Goal: Task Accomplishment & Management: Manage account settings

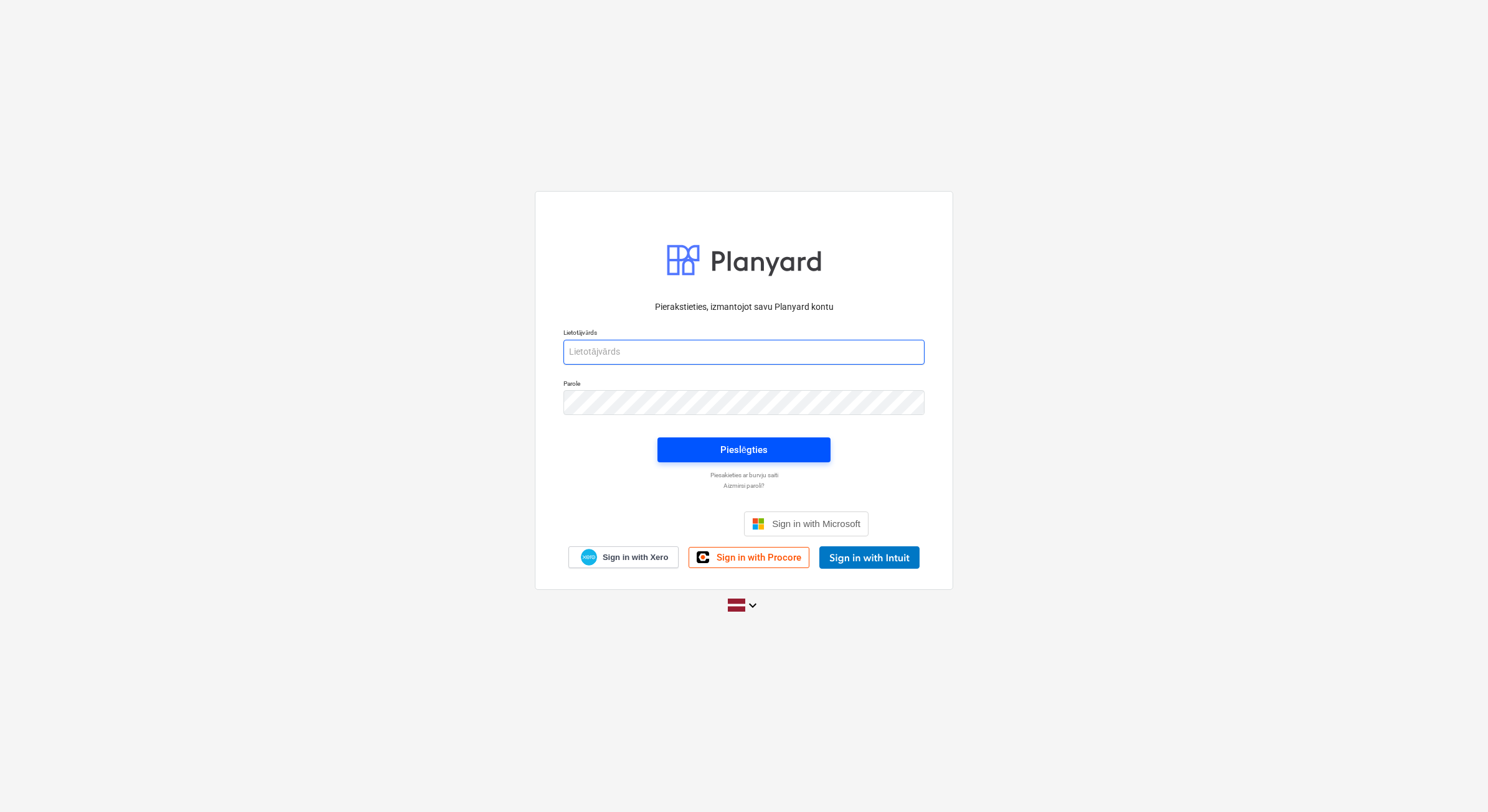
type input "[EMAIL_ADDRESS][DOMAIN_NAME]"
click at [735, 451] on div "Pieslēgties" at bounding box center [743, 449] width 47 height 16
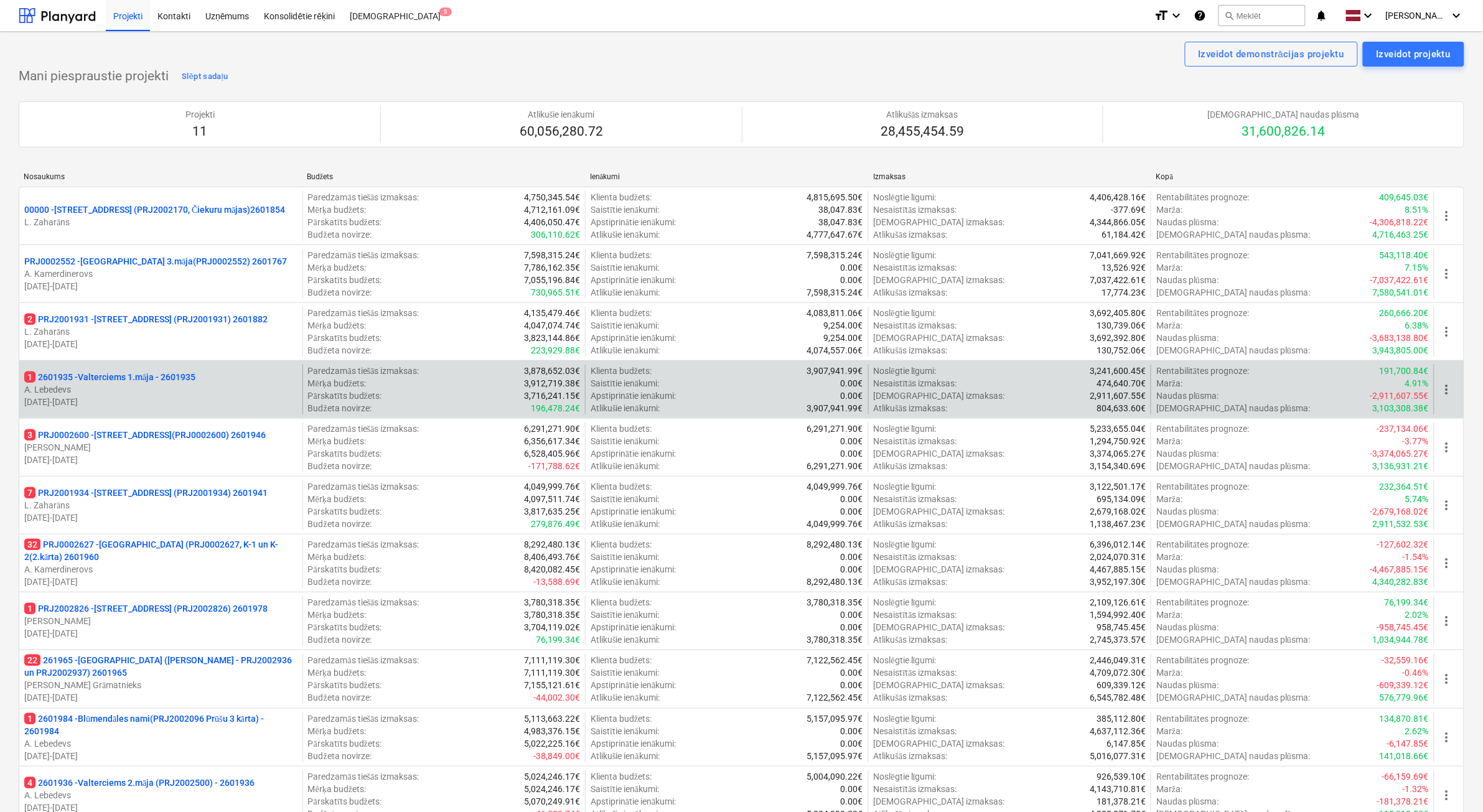
scroll to position [78, 0]
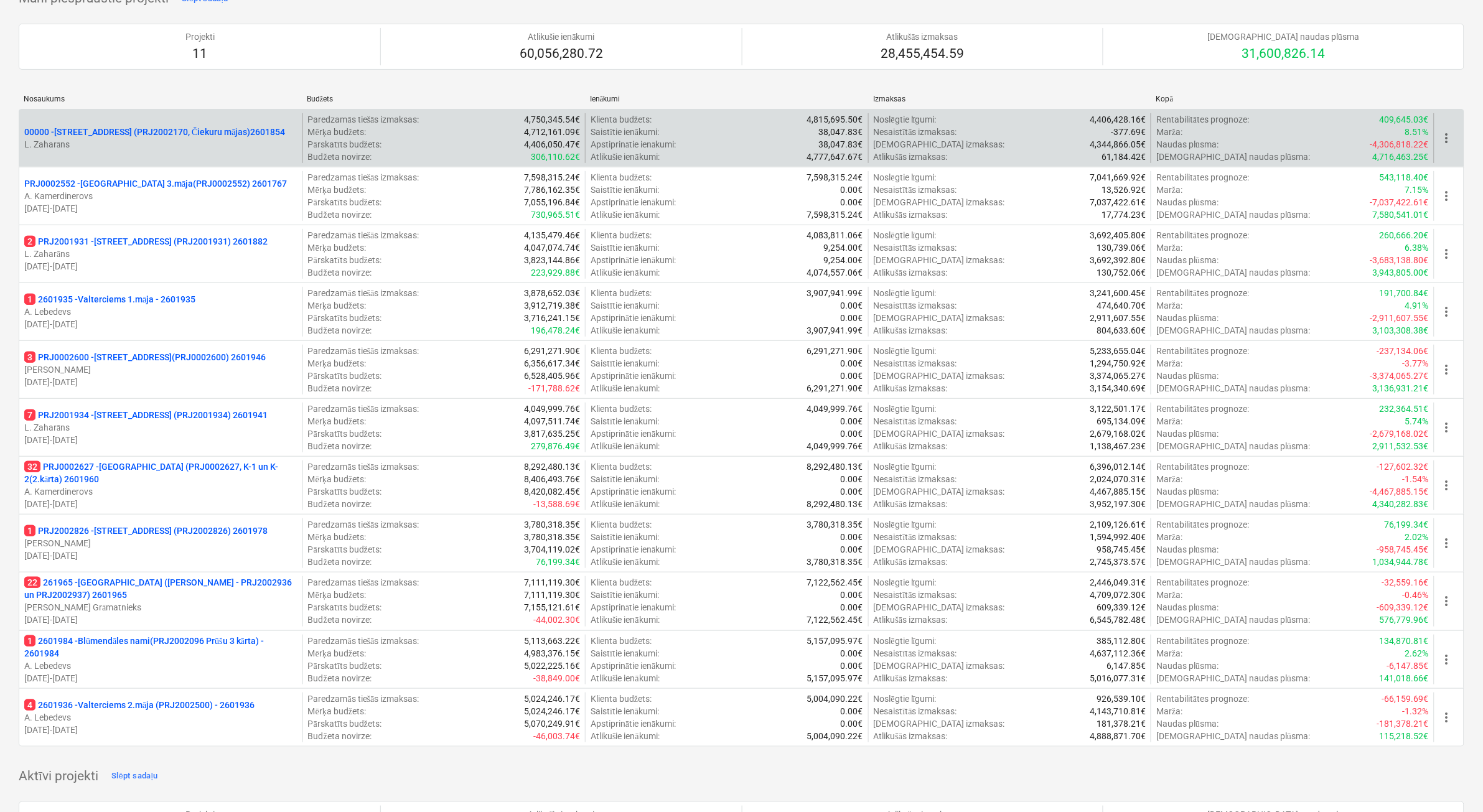
click at [172, 148] on p "L. Zaharāns" at bounding box center [161, 145] width 273 height 12
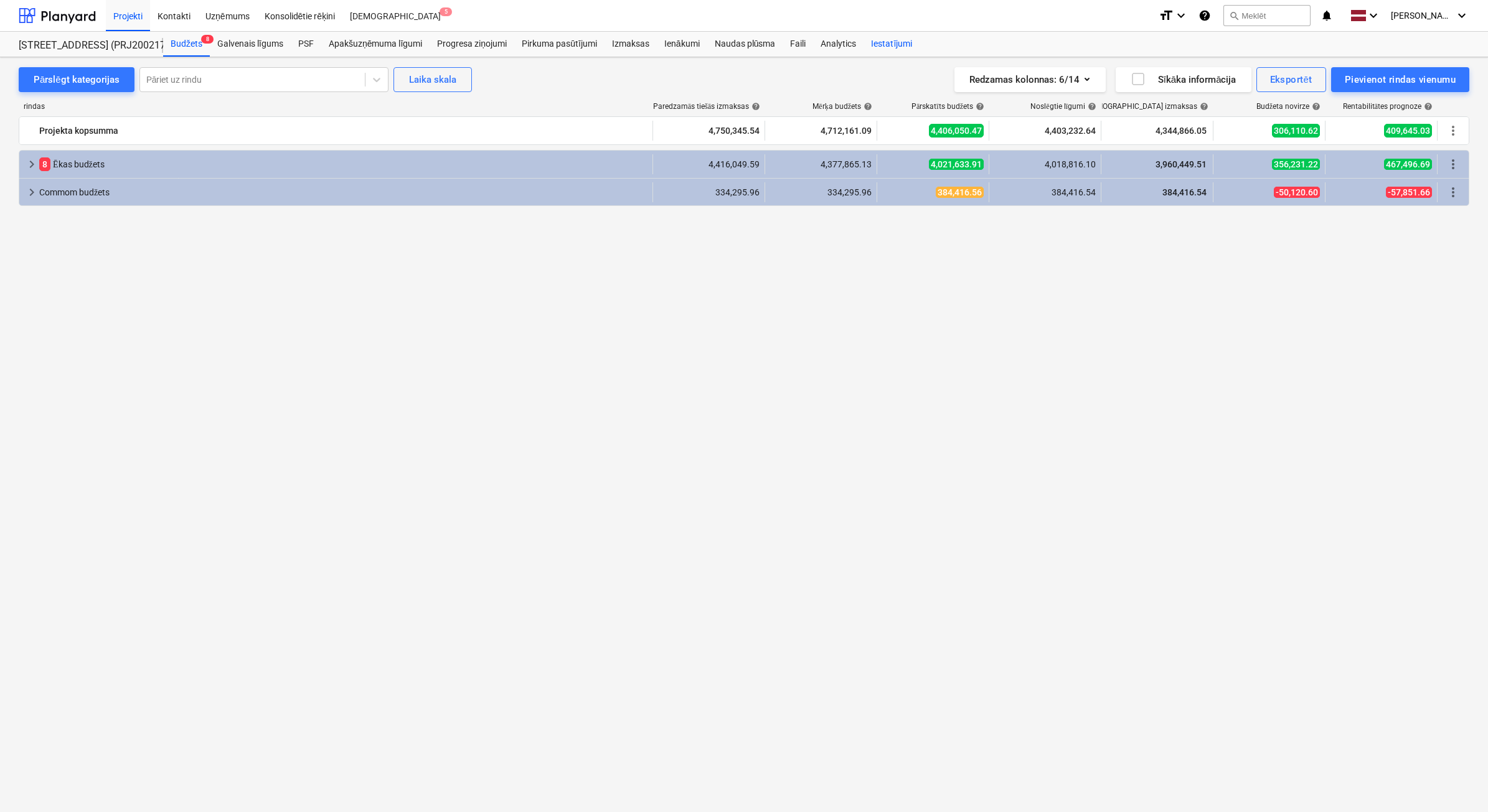
click at [890, 47] on div "Iestatījumi" at bounding box center [891, 44] width 56 height 25
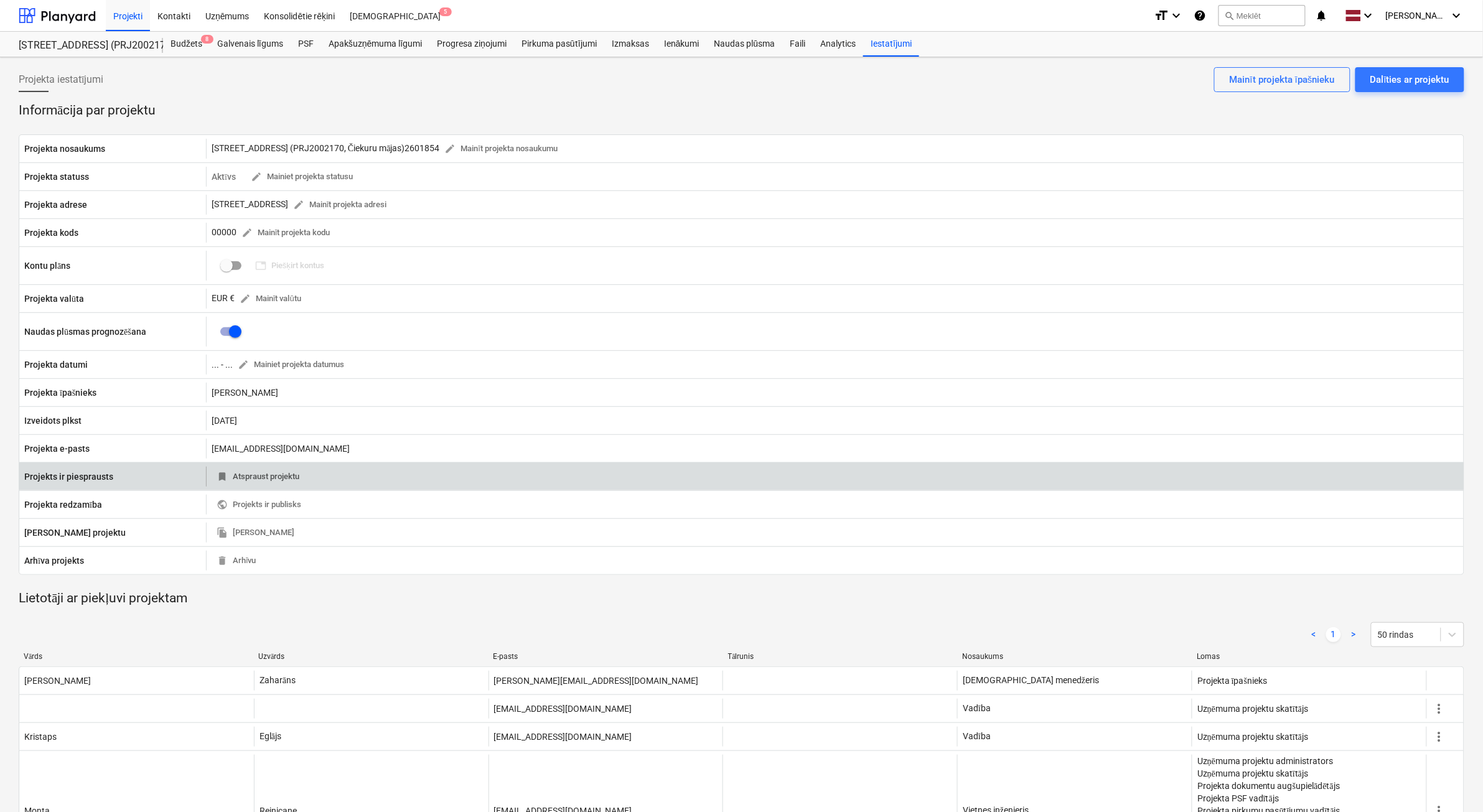
click at [222, 479] on span "bookmark" at bounding box center [222, 476] width 12 height 12
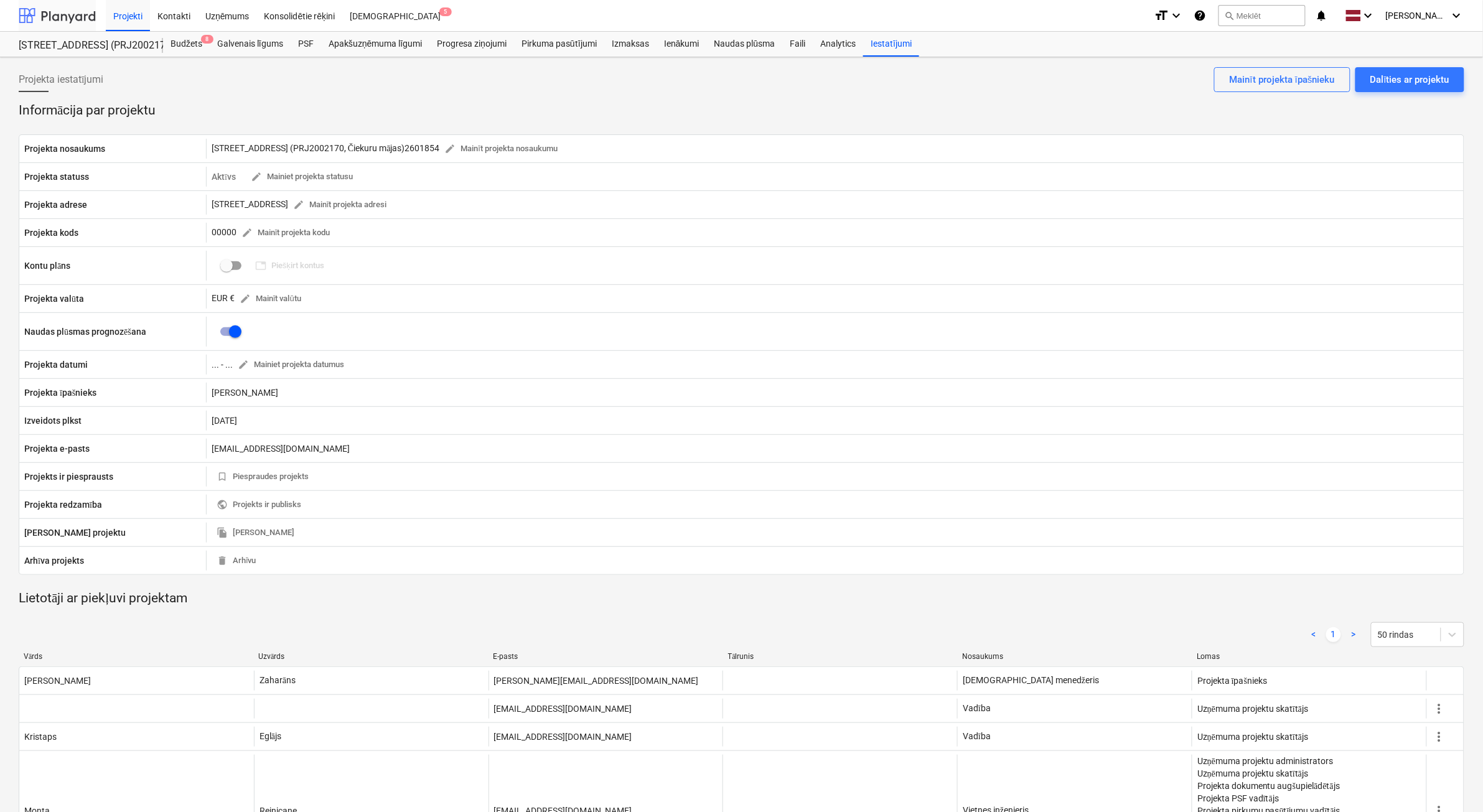
click at [70, 18] on div at bounding box center [57, 15] width 77 height 31
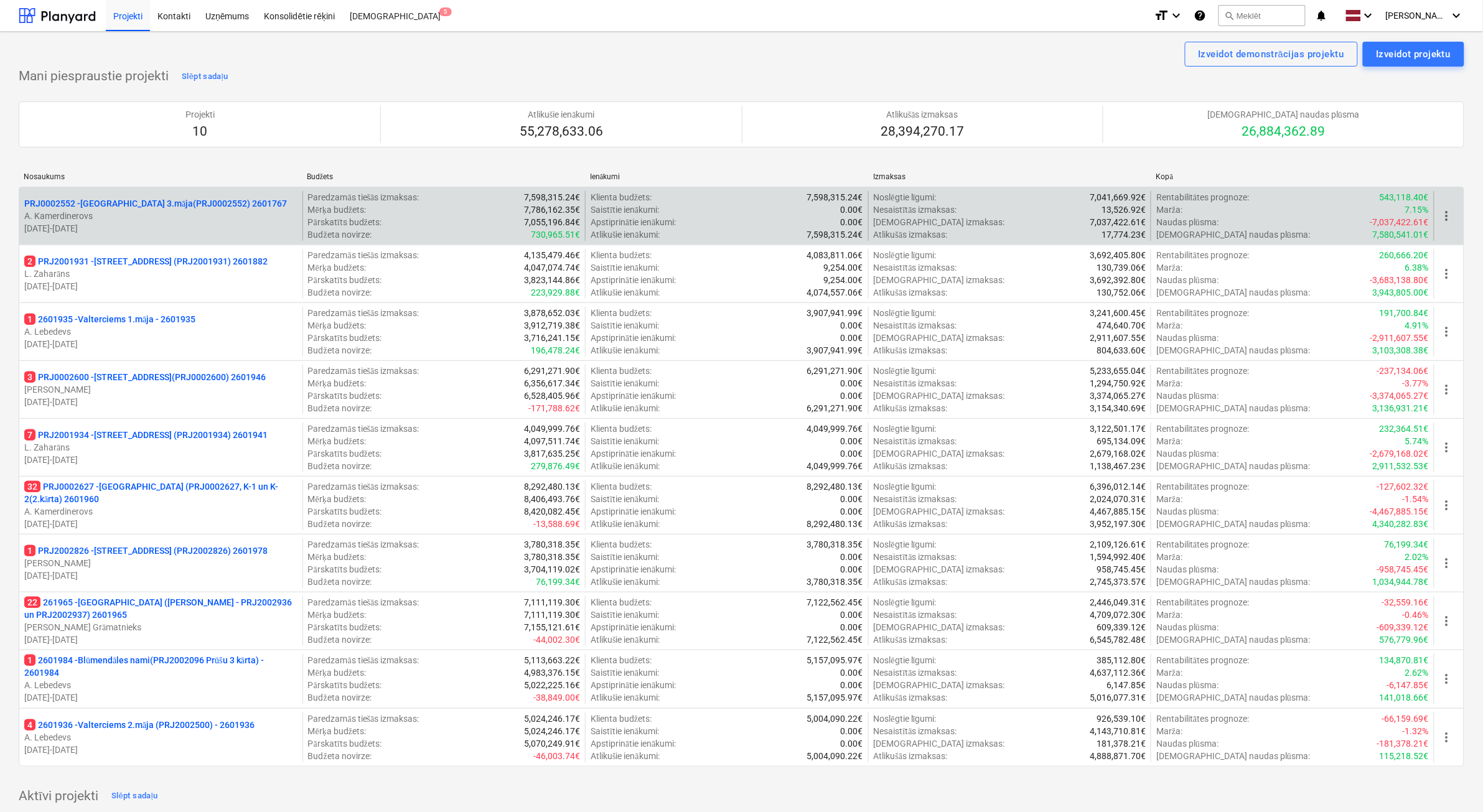
click at [208, 222] on p "[DATE] - [DATE]" at bounding box center [161, 228] width 273 height 12
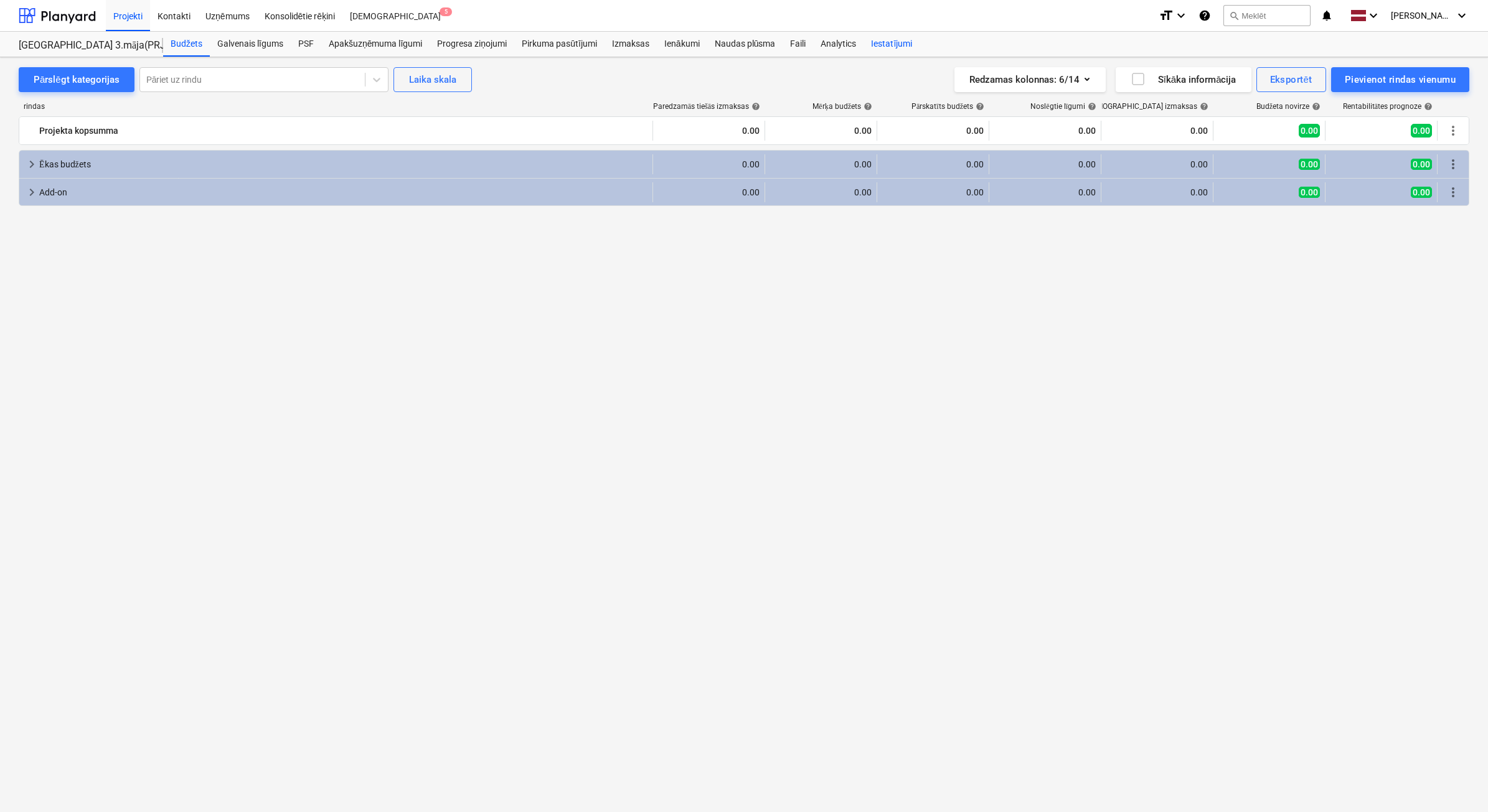
click at [900, 44] on div "Iestatījumi" at bounding box center [891, 44] width 56 height 25
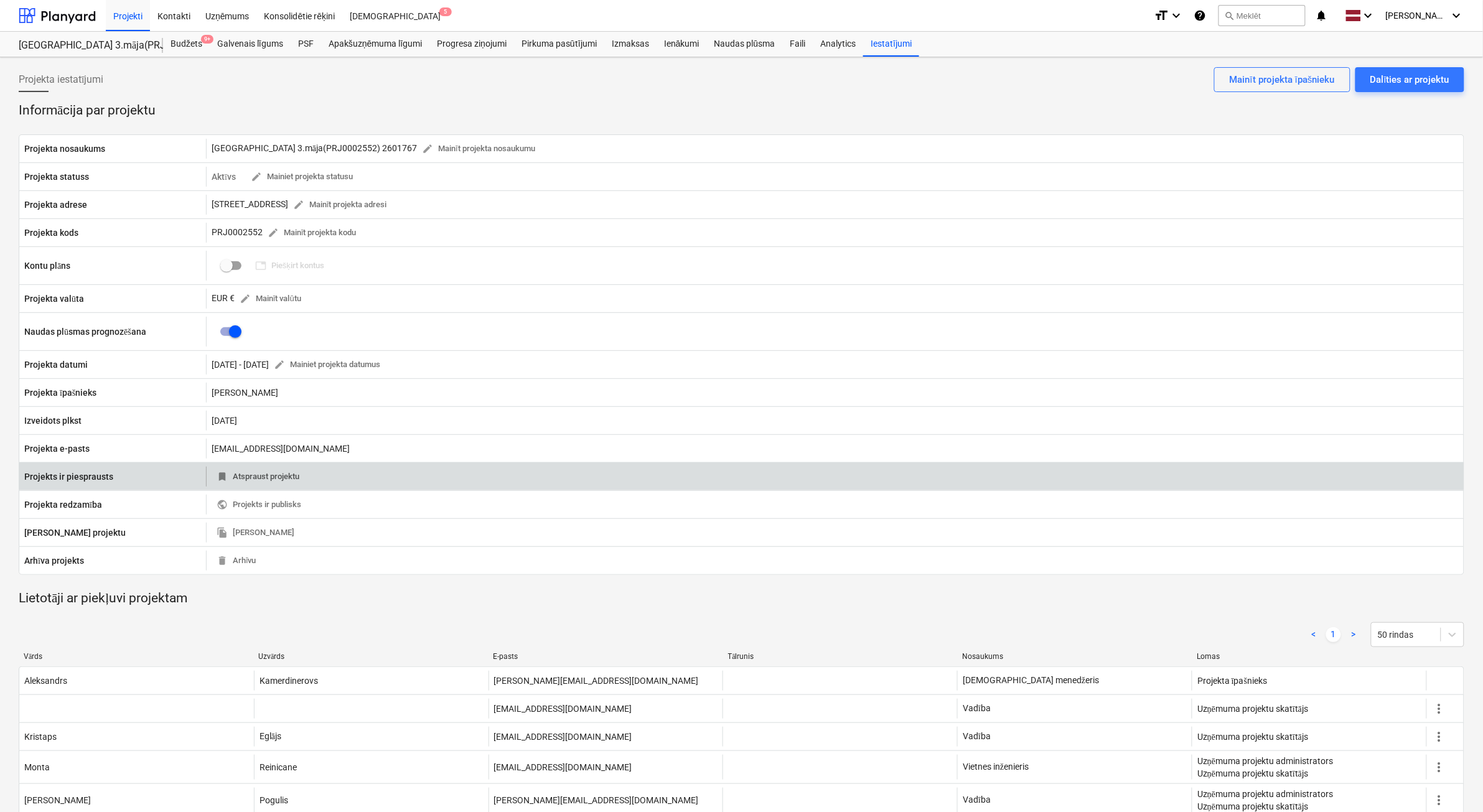
click at [223, 481] on span "bookmark" at bounding box center [222, 476] width 12 height 12
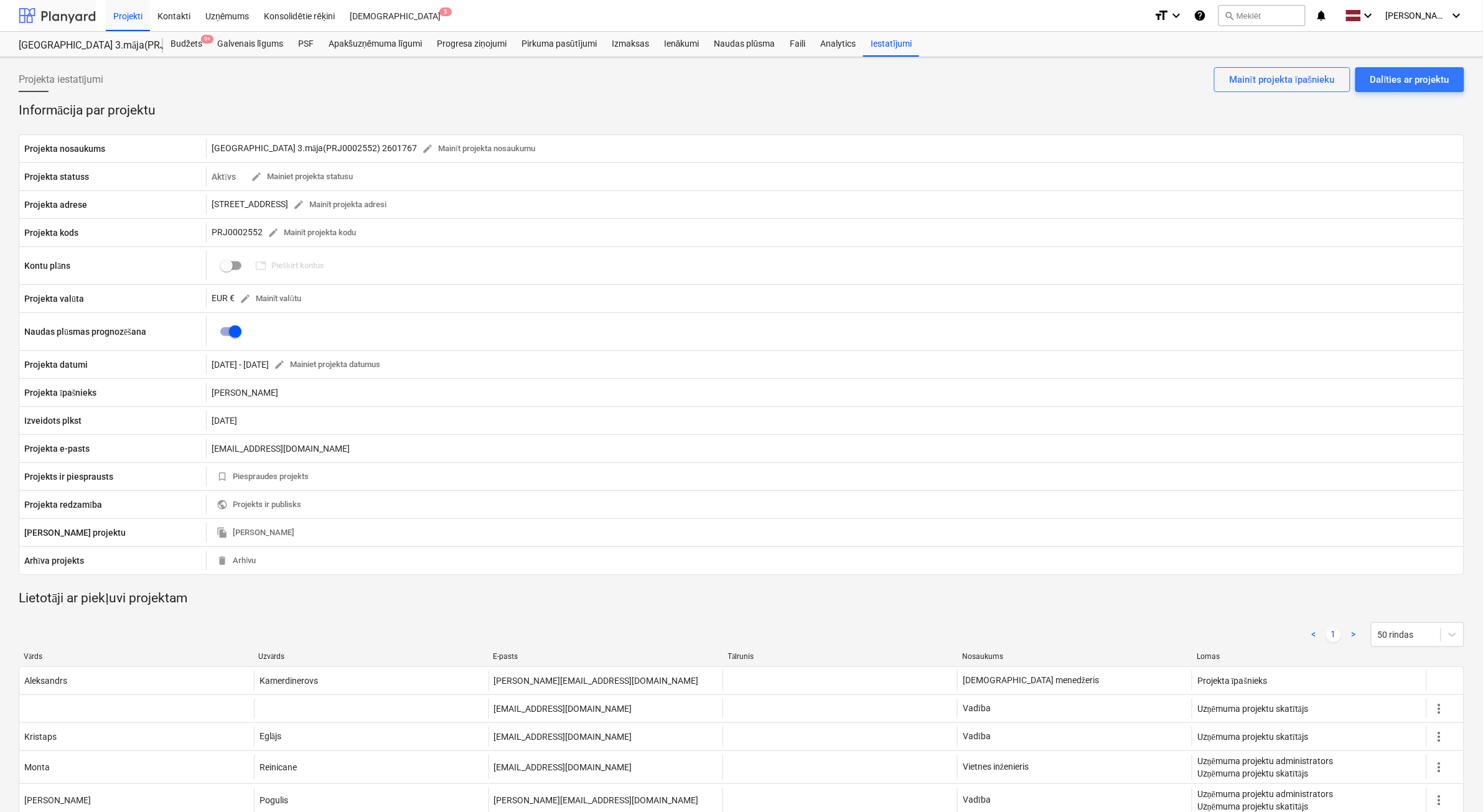
click at [81, 21] on div at bounding box center [57, 15] width 77 height 31
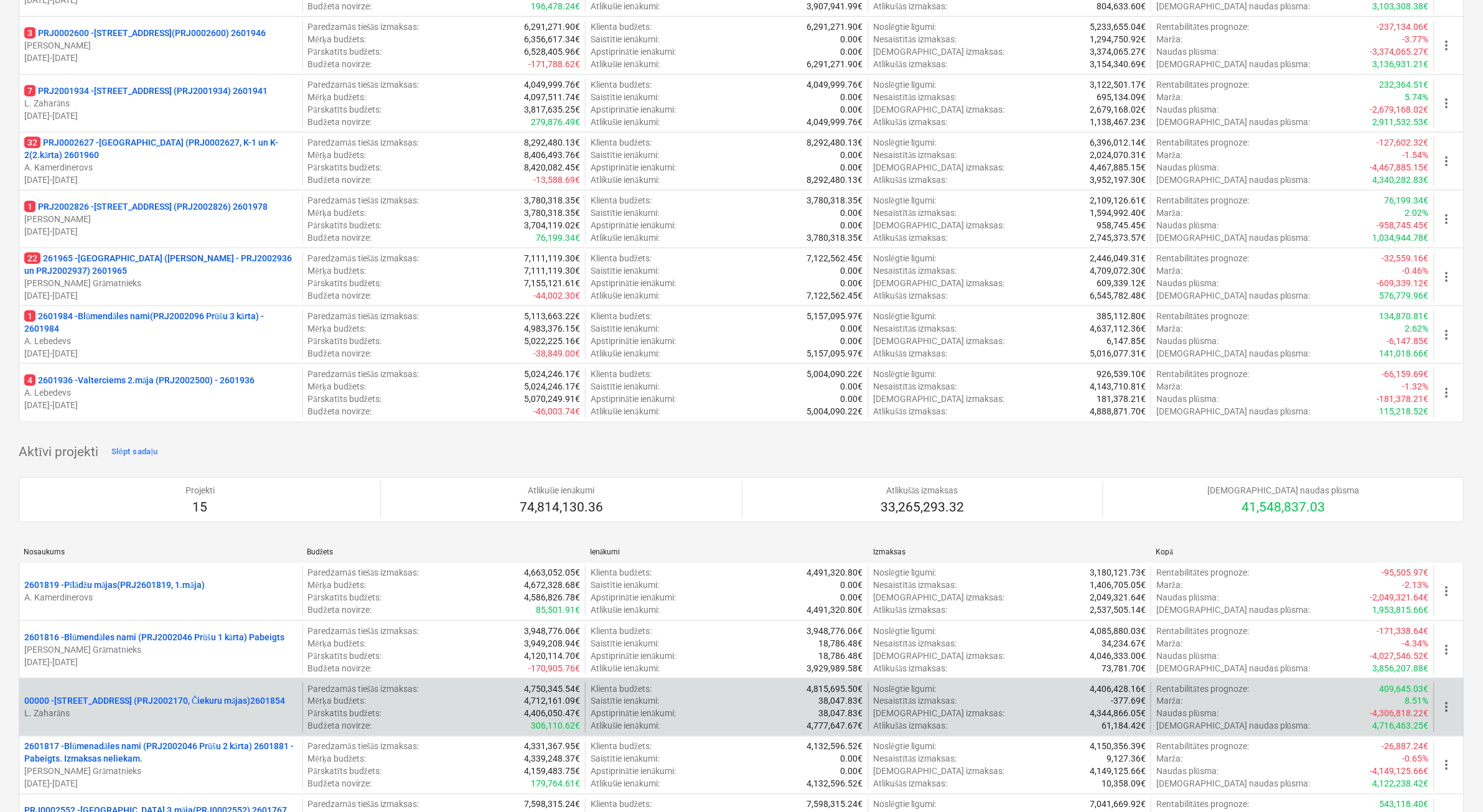
scroll to position [75, 0]
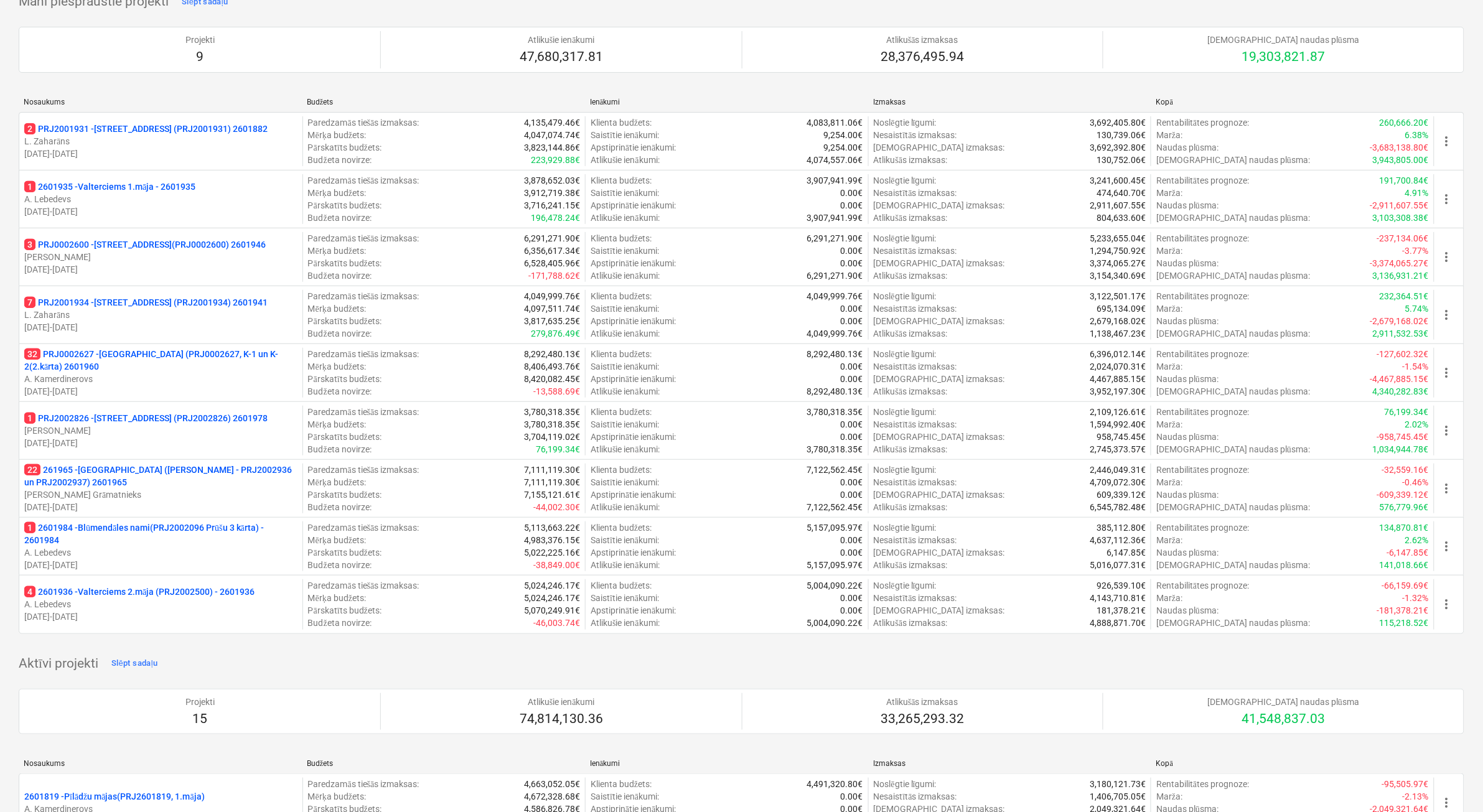
drag, startPoint x: 120, startPoint y: 386, endPoint x: 340, endPoint y: 301, distance: 235.8
click at [120, 386] on p "[DATE] - [DATE]" at bounding box center [161, 391] width 273 height 12
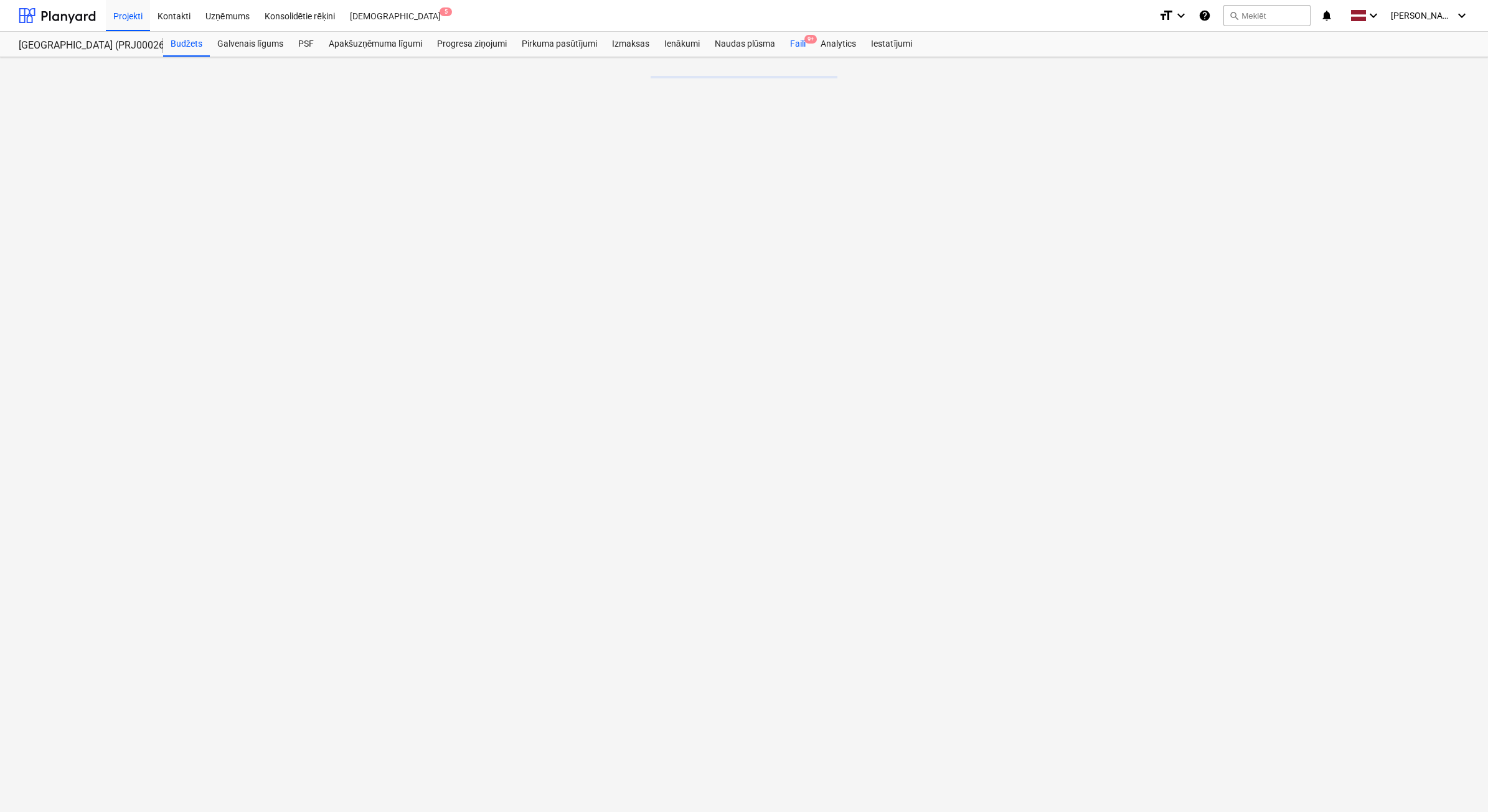
click at [796, 47] on div "Faili 9+" at bounding box center [798, 44] width 31 height 25
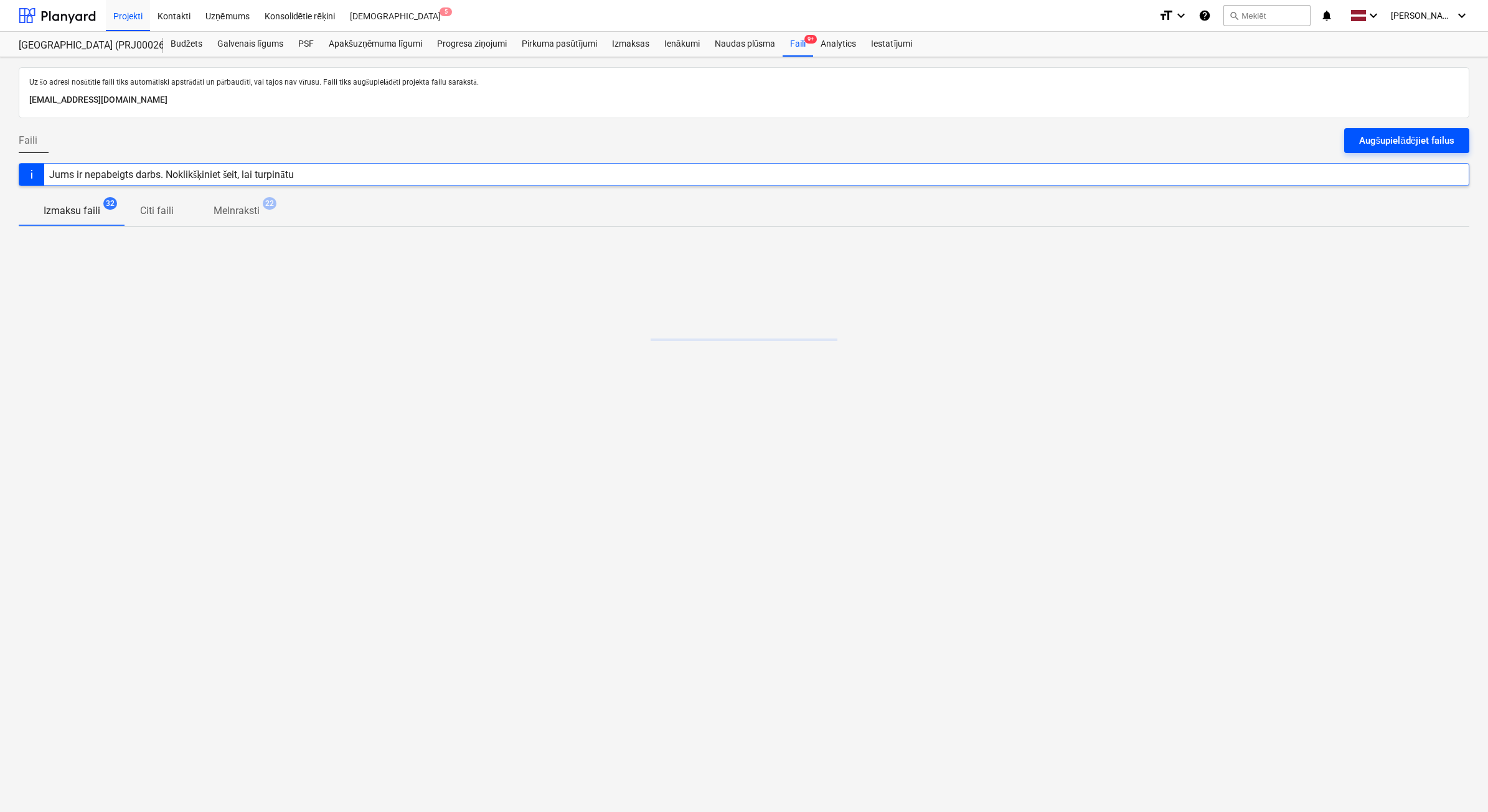
click at [1361, 145] on div "Augšupielādējiet failus" at bounding box center [1406, 140] width 95 height 16
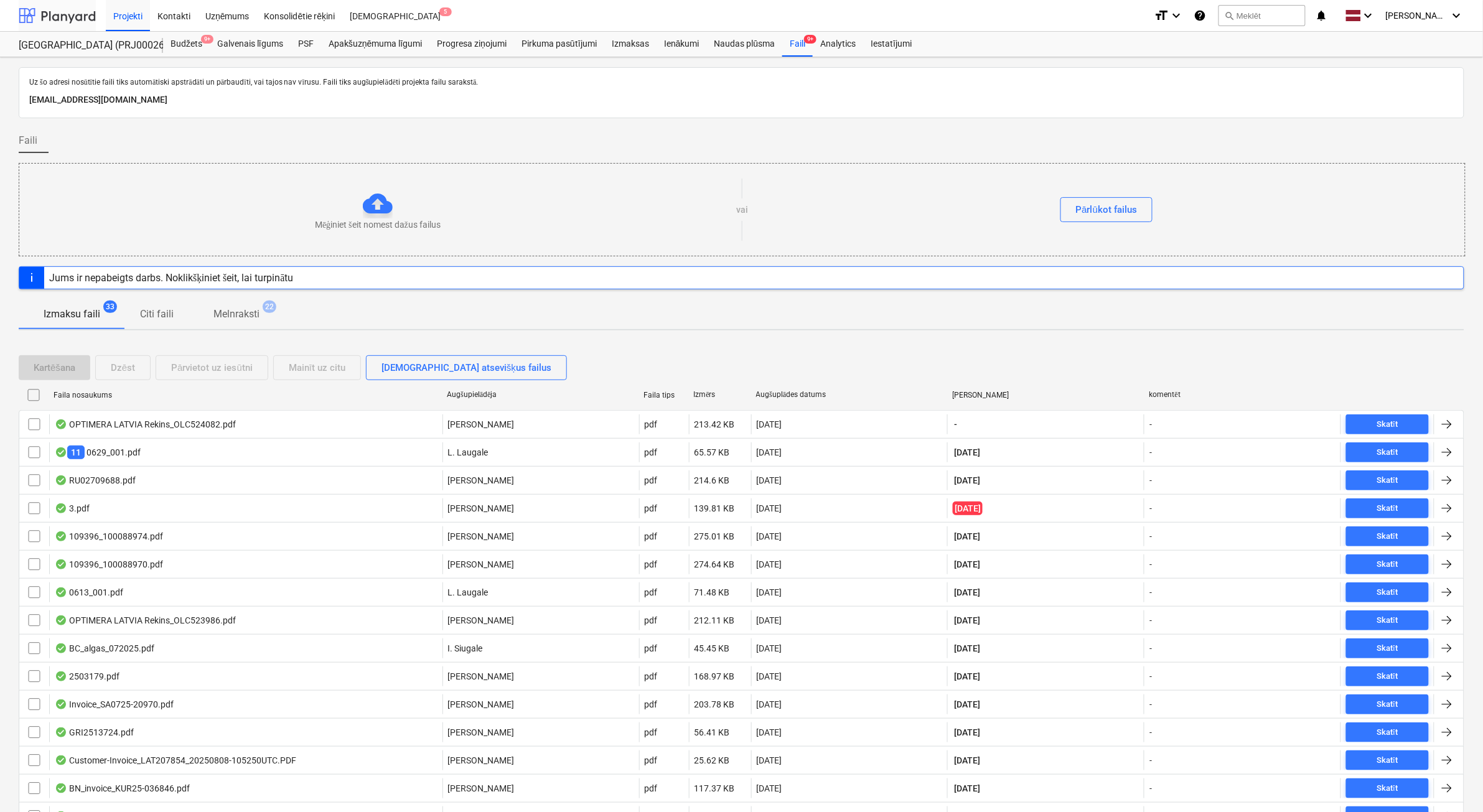
click at [67, 15] on div at bounding box center [57, 15] width 77 height 31
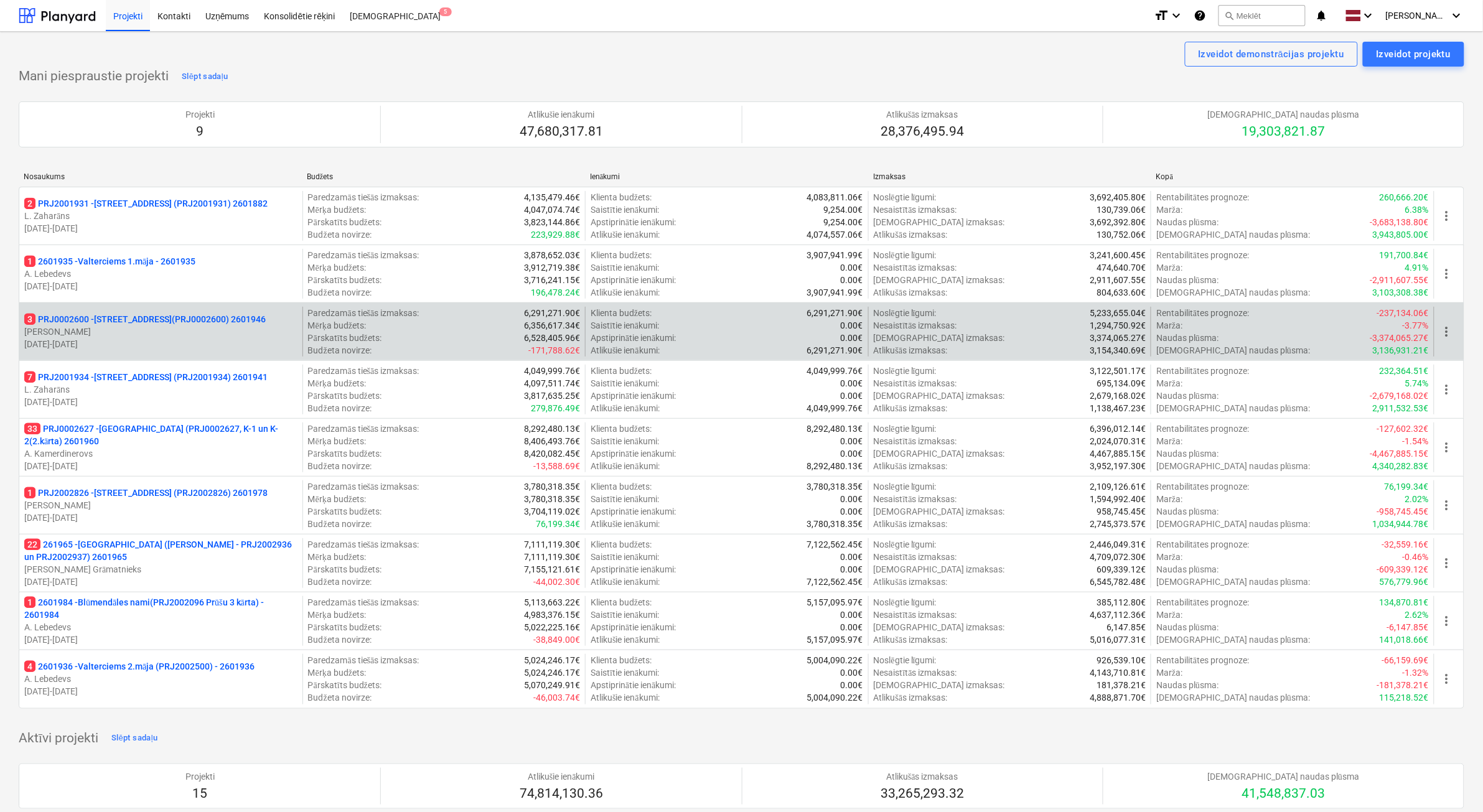
click at [216, 334] on p "[PERSON_NAME]" at bounding box center [161, 331] width 273 height 12
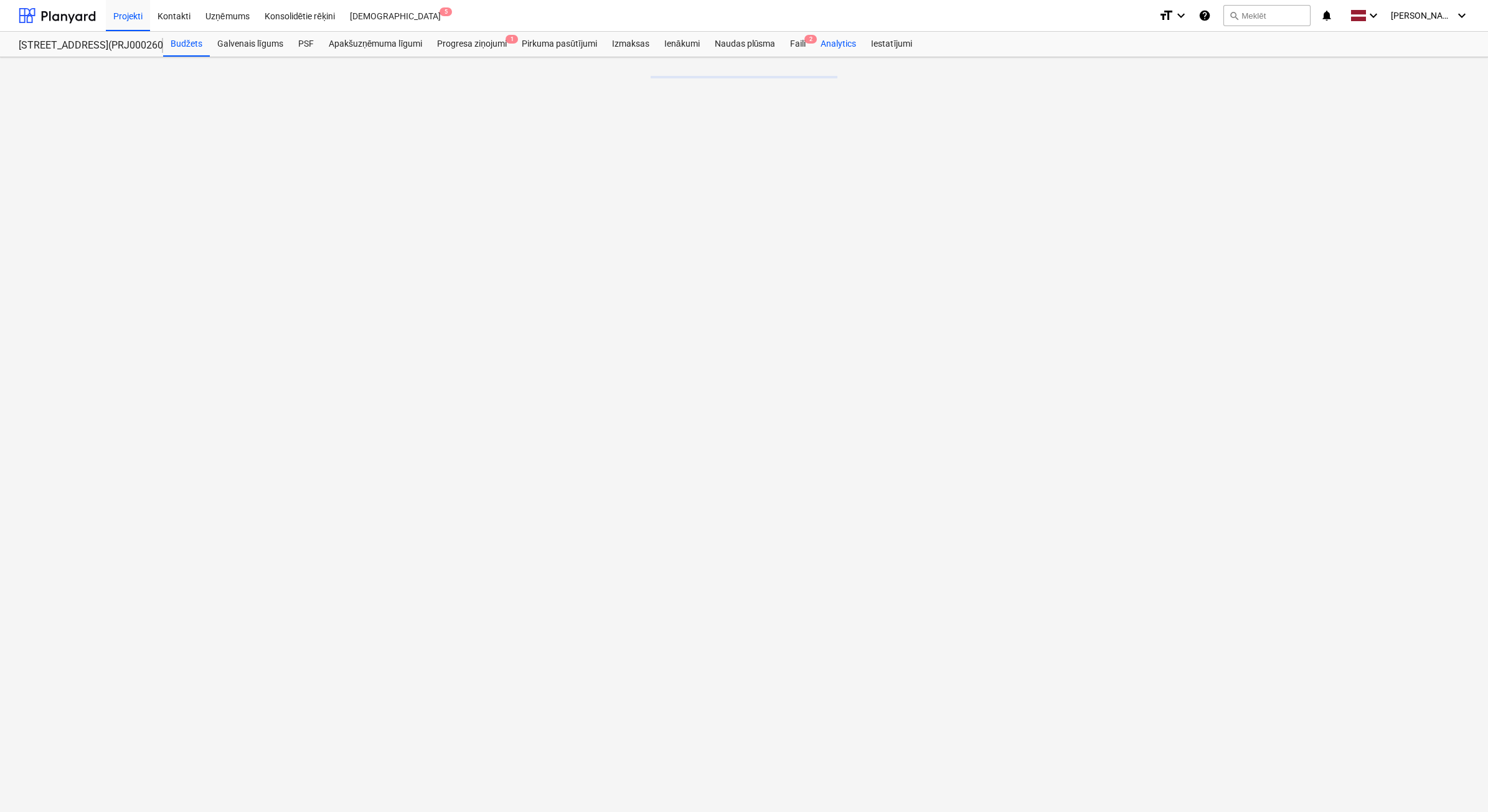
drag, startPoint x: 799, startPoint y: 45, endPoint x: 813, endPoint y: 45, distance: 14.0
click at [799, 44] on div "Faili 2" at bounding box center [798, 44] width 31 height 25
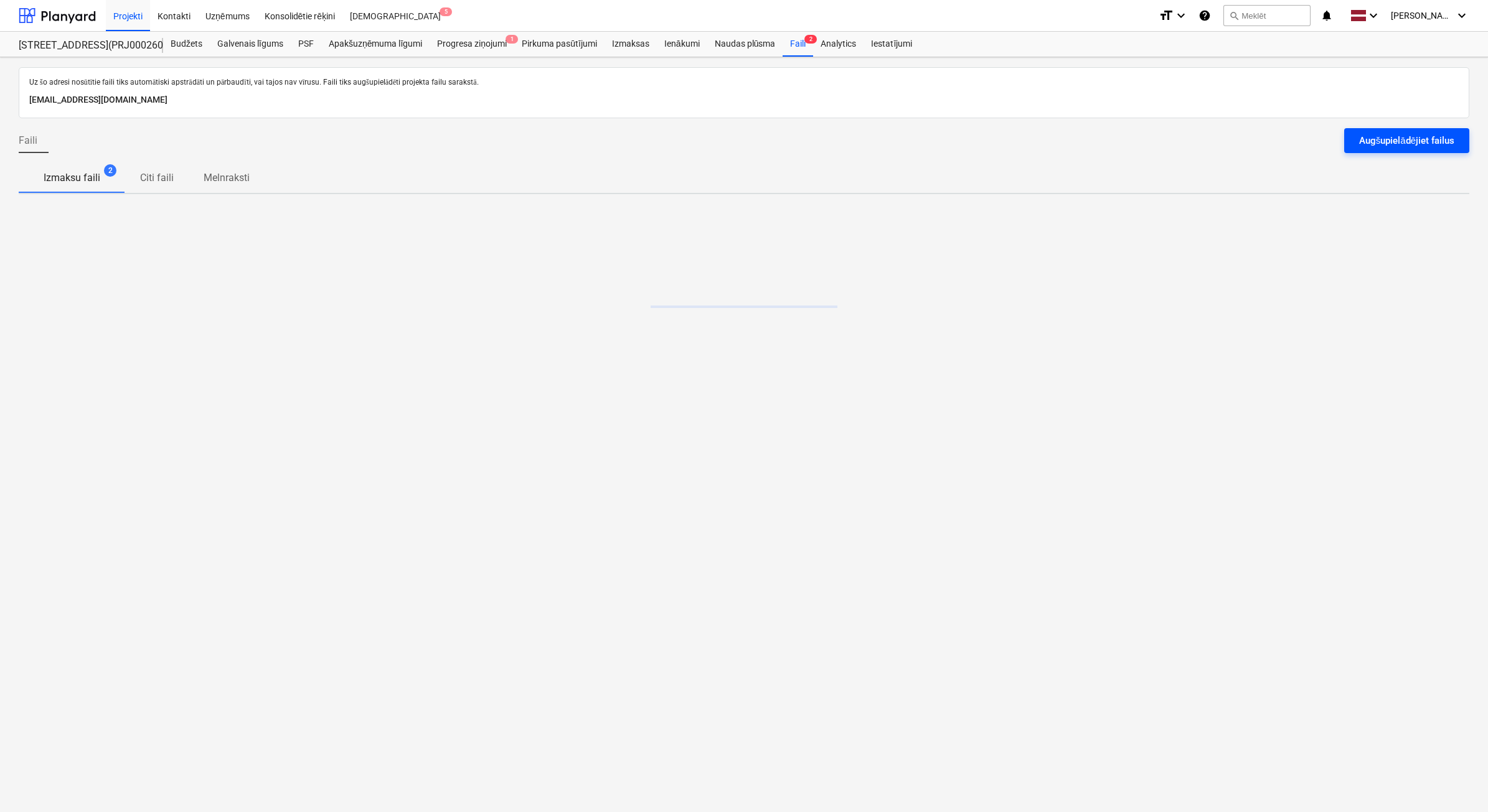
click at [1386, 148] on div "Augšupielādējiet failus" at bounding box center [1406, 140] width 95 height 16
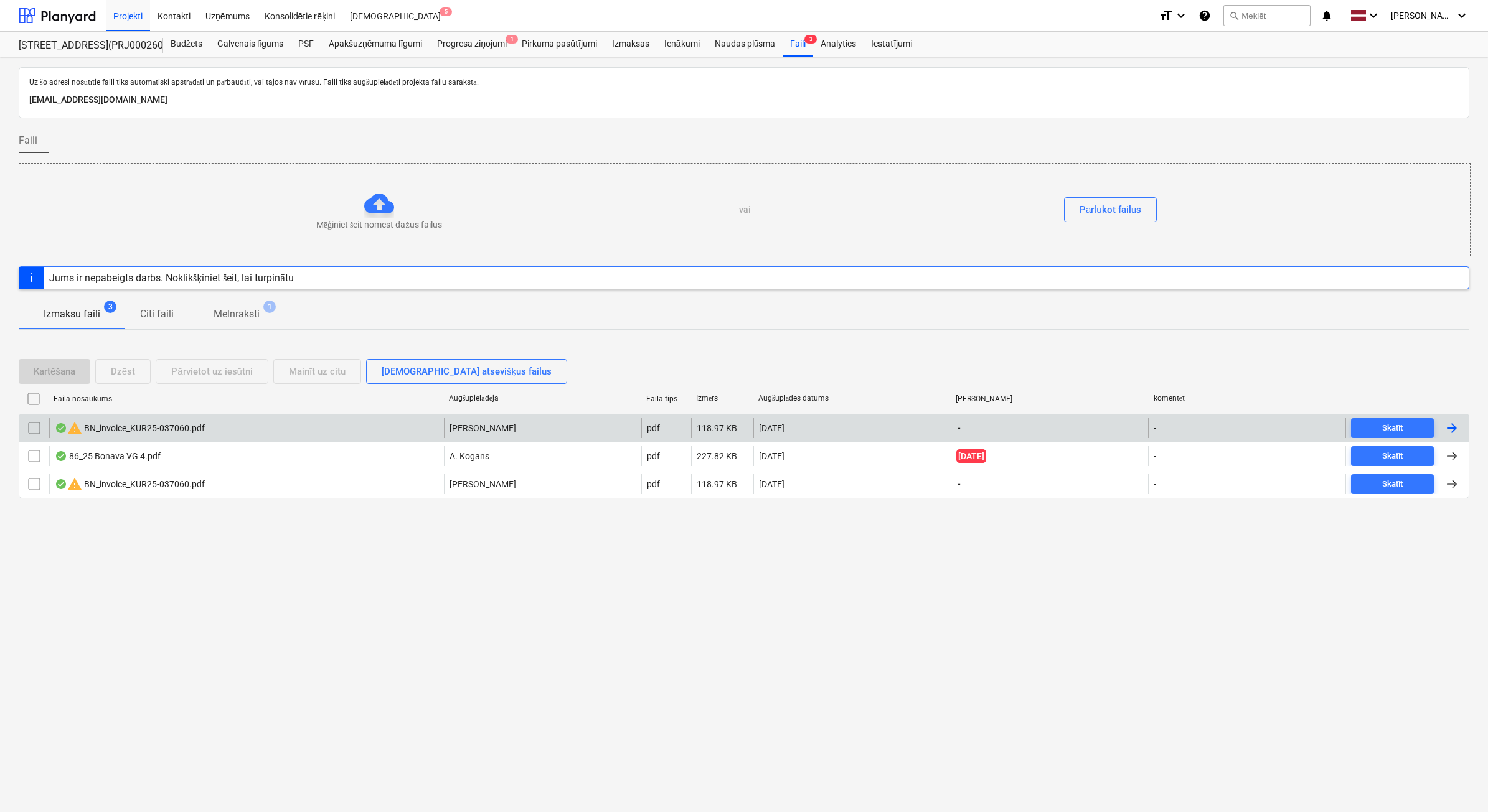
click at [36, 424] on input "checkbox" at bounding box center [35, 428] width 20 height 20
click at [128, 372] on div "Dzēst" at bounding box center [123, 371] width 25 height 16
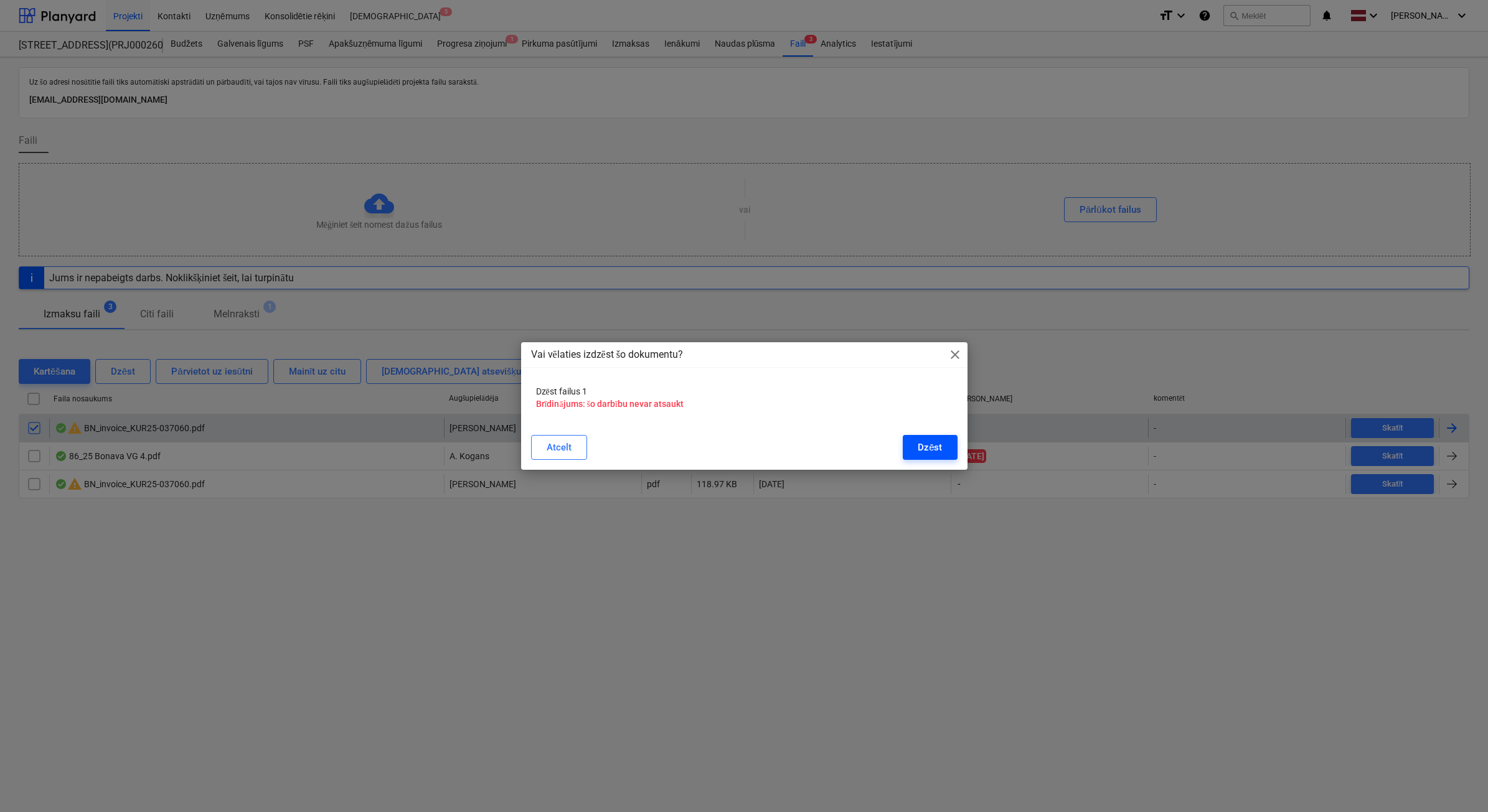
click at [945, 445] on button "Dzēst" at bounding box center [929, 448] width 54 height 25
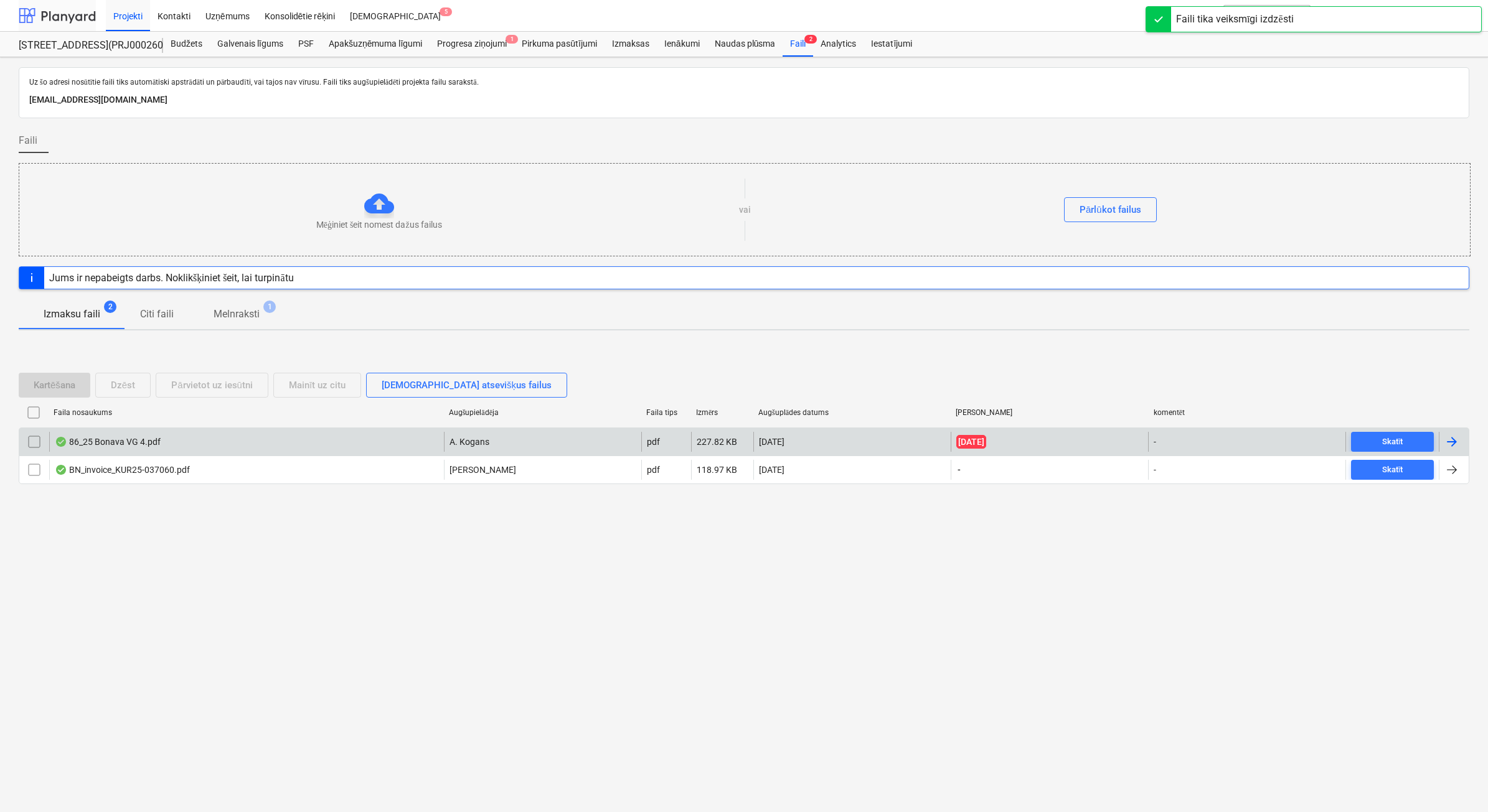
click at [57, 10] on div at bounding box center [57, 15] width 77 height 31
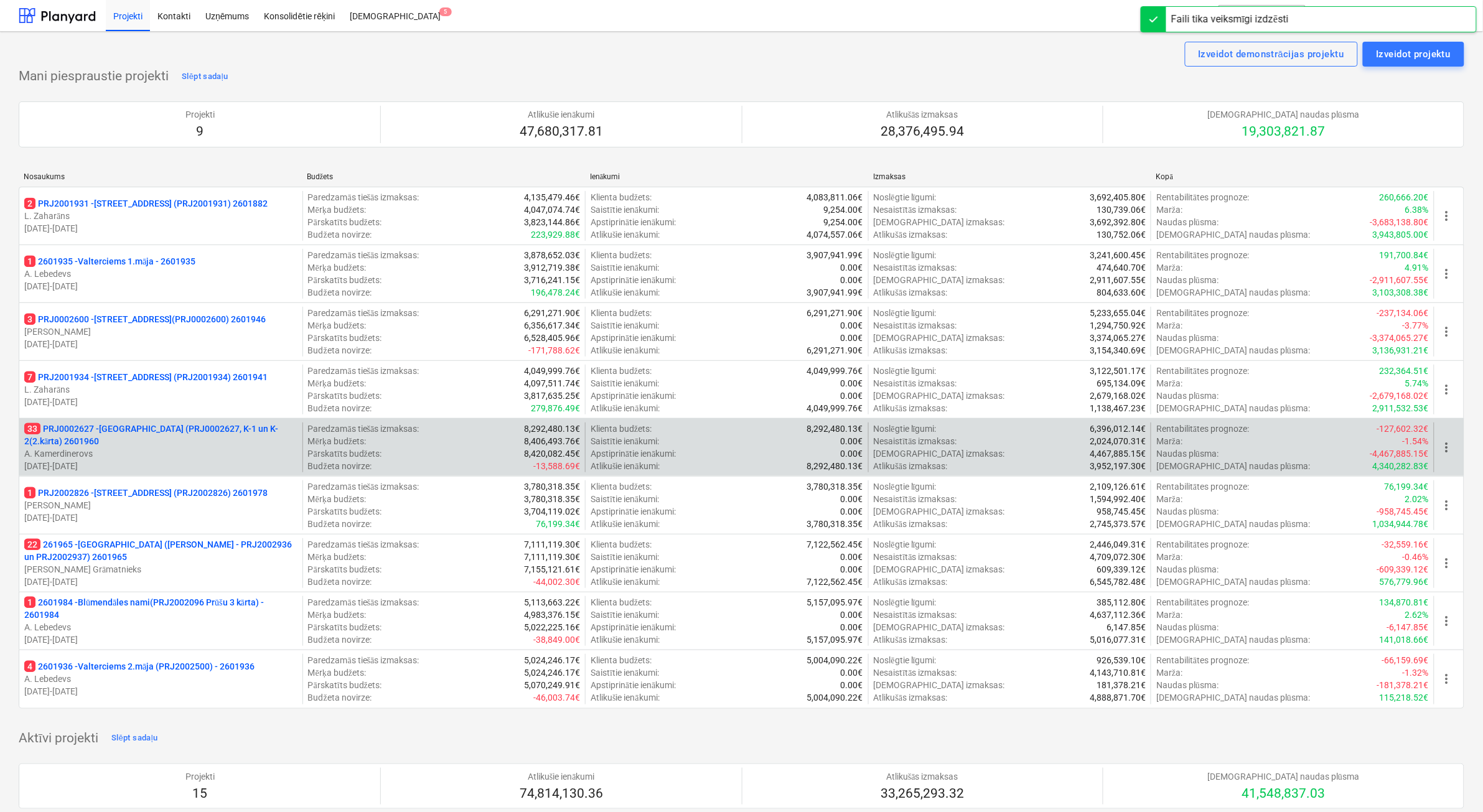
click at [191, 446] on p "33 PRJ0002627 - [GEOGRAPHIC_DATA] (PRJ0002627, K-1 un K-2(2.kārta) 2601960" at bounding box center [161, 434] width 273 height 25
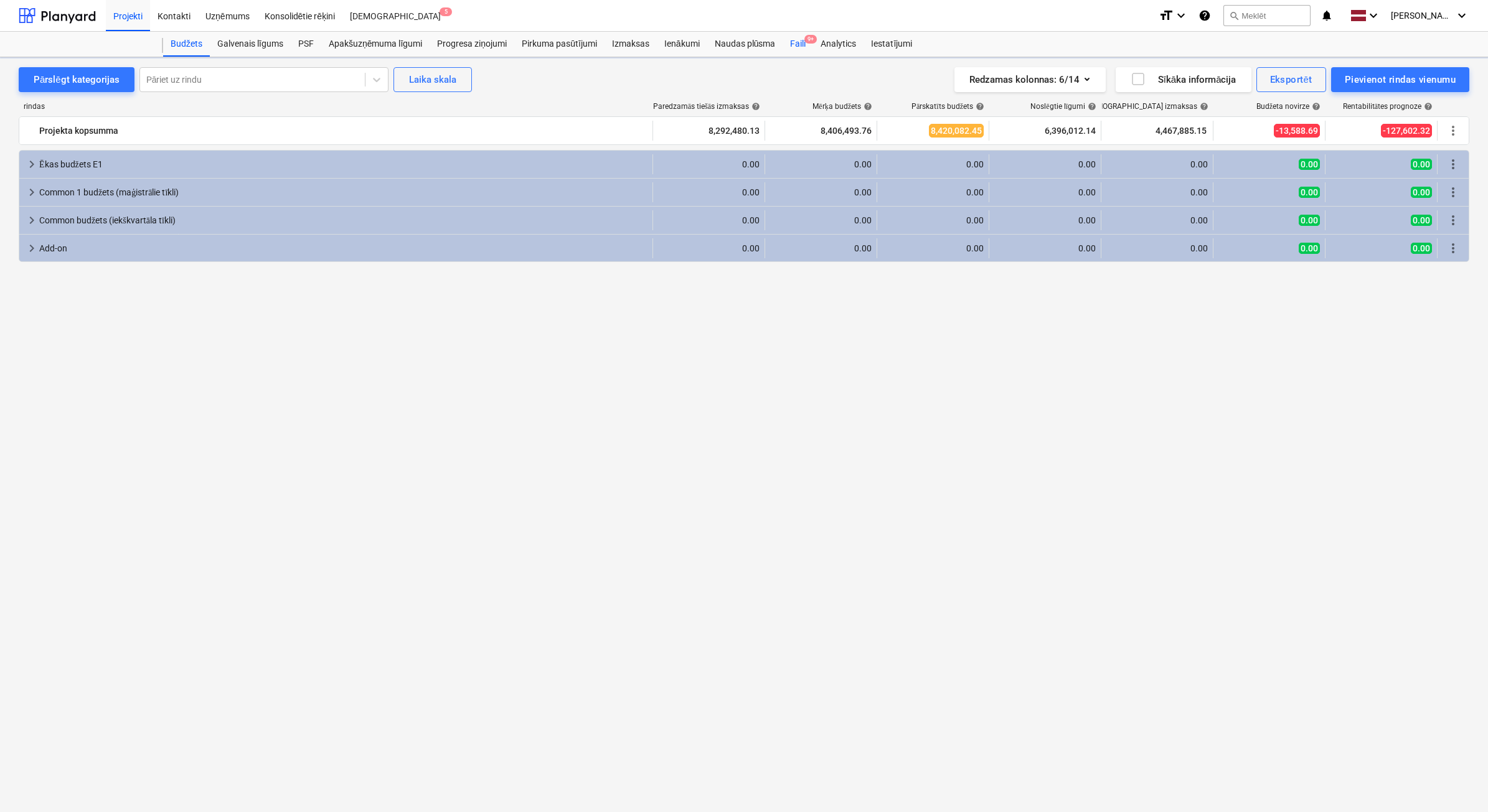
click at [805, 44] on div "Faili 9+" at bounding box center [798, 44] width 31 height 25
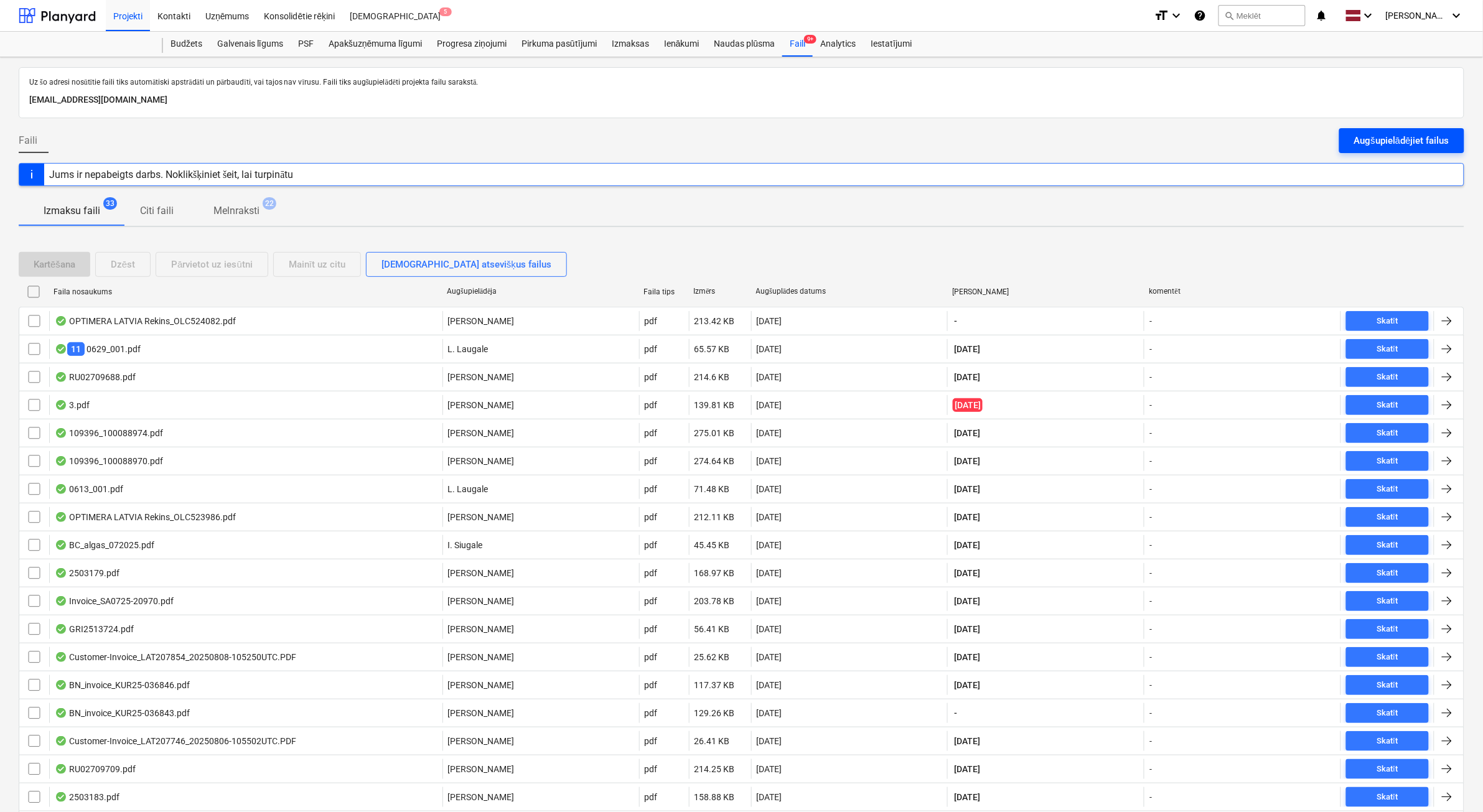
click at [1438, 131] on button "Augšupielādējiet failus" at bounding box center [1401, 141] width 125 height 25
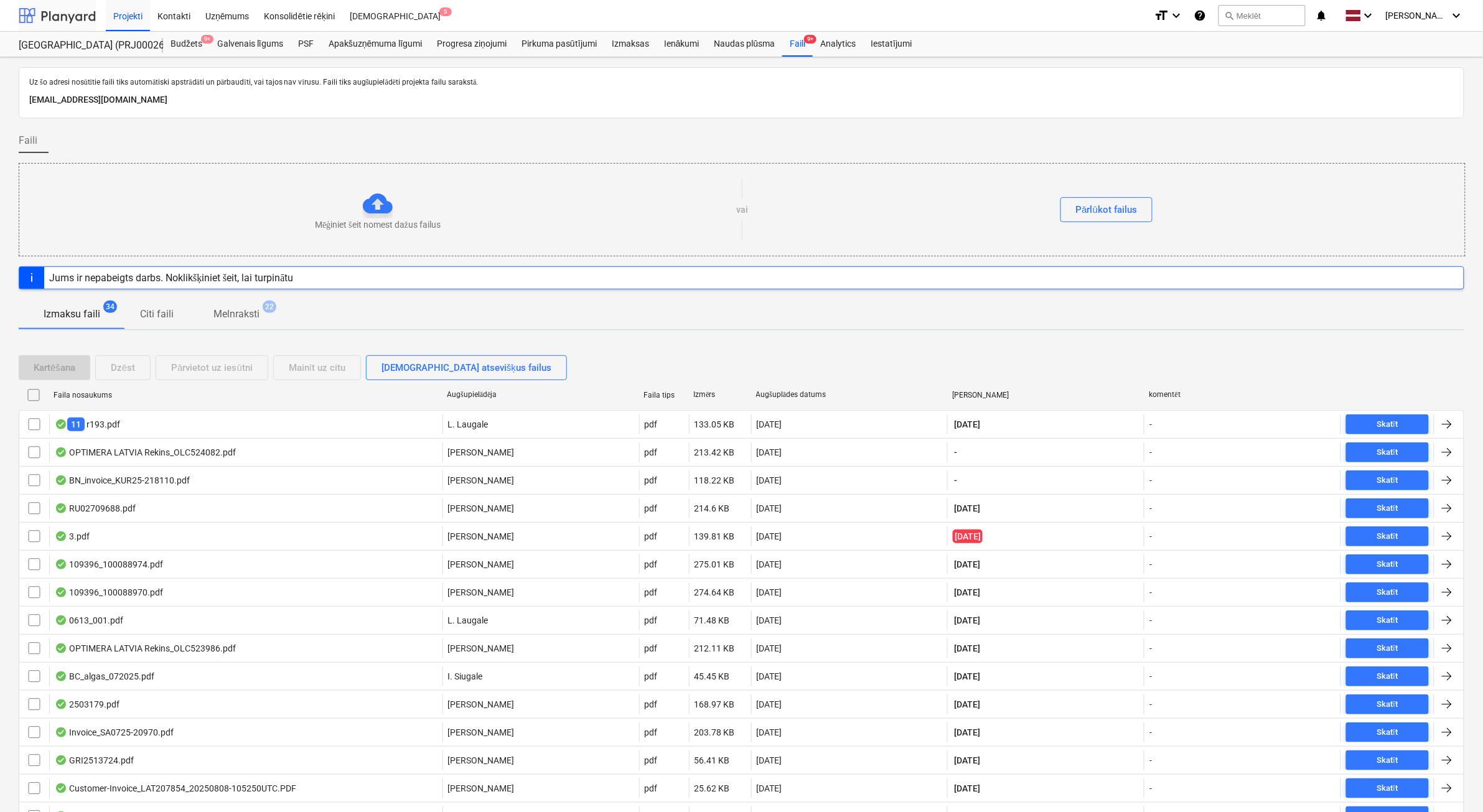
click at [70, 15] on div at bounding box center [57, 15] width 77 height 31
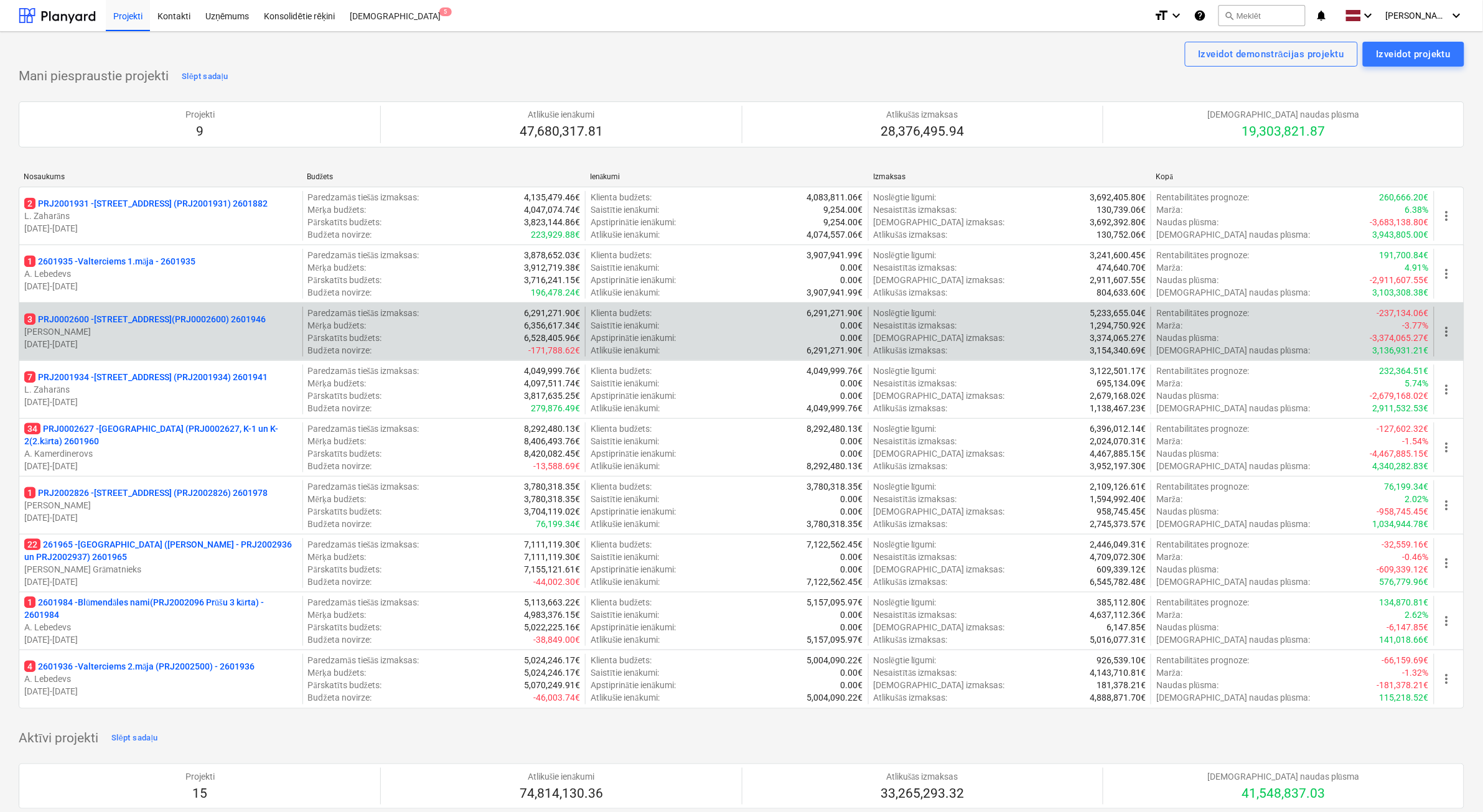
click at [142, 341] on p "[DATE] - [DATE]" at bounding box center [161, 344] width 273 height 12
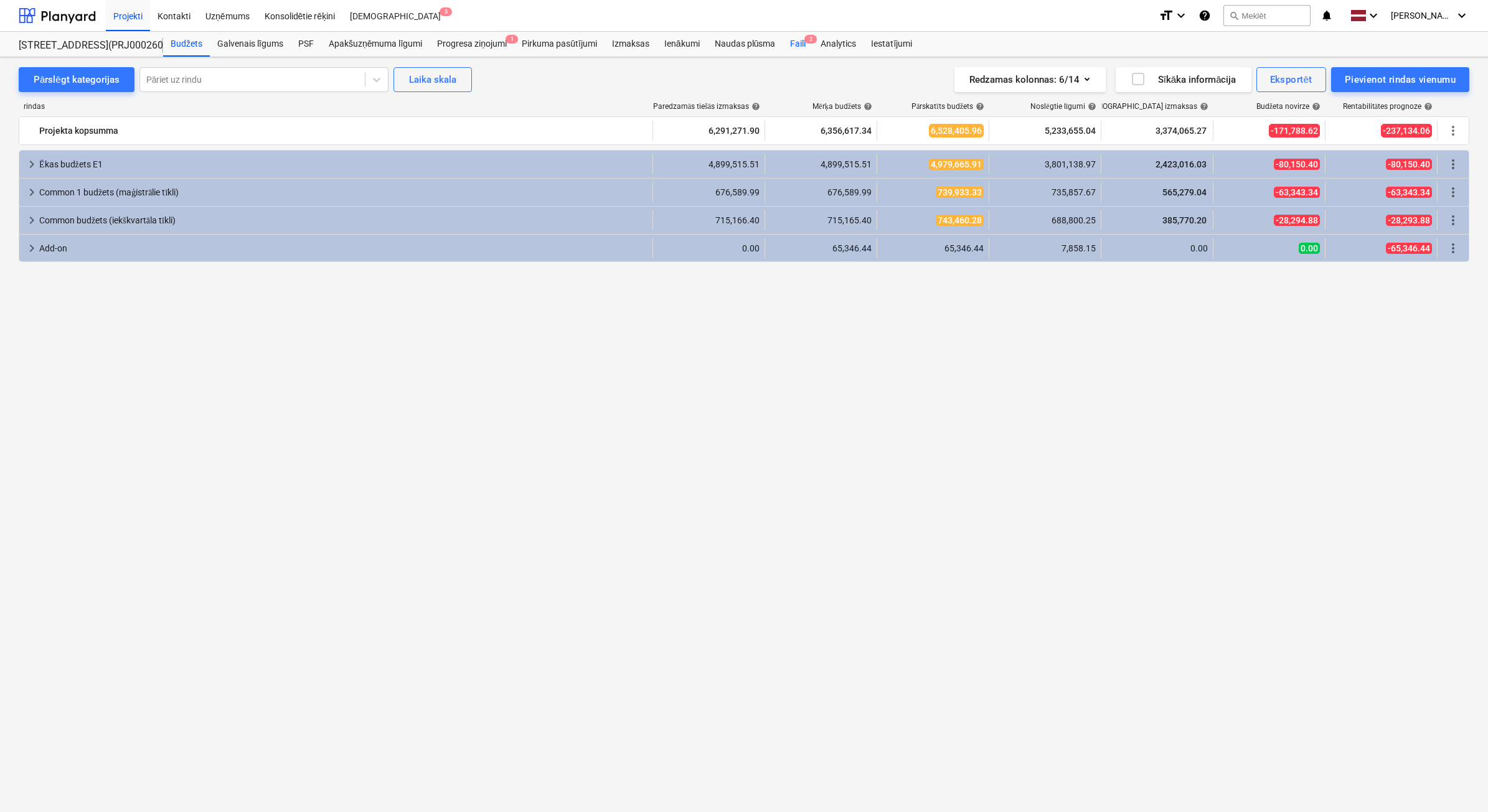
click at [799, 39] on div "Faili 2" at bounding box center [798, 44] width 31 height 25
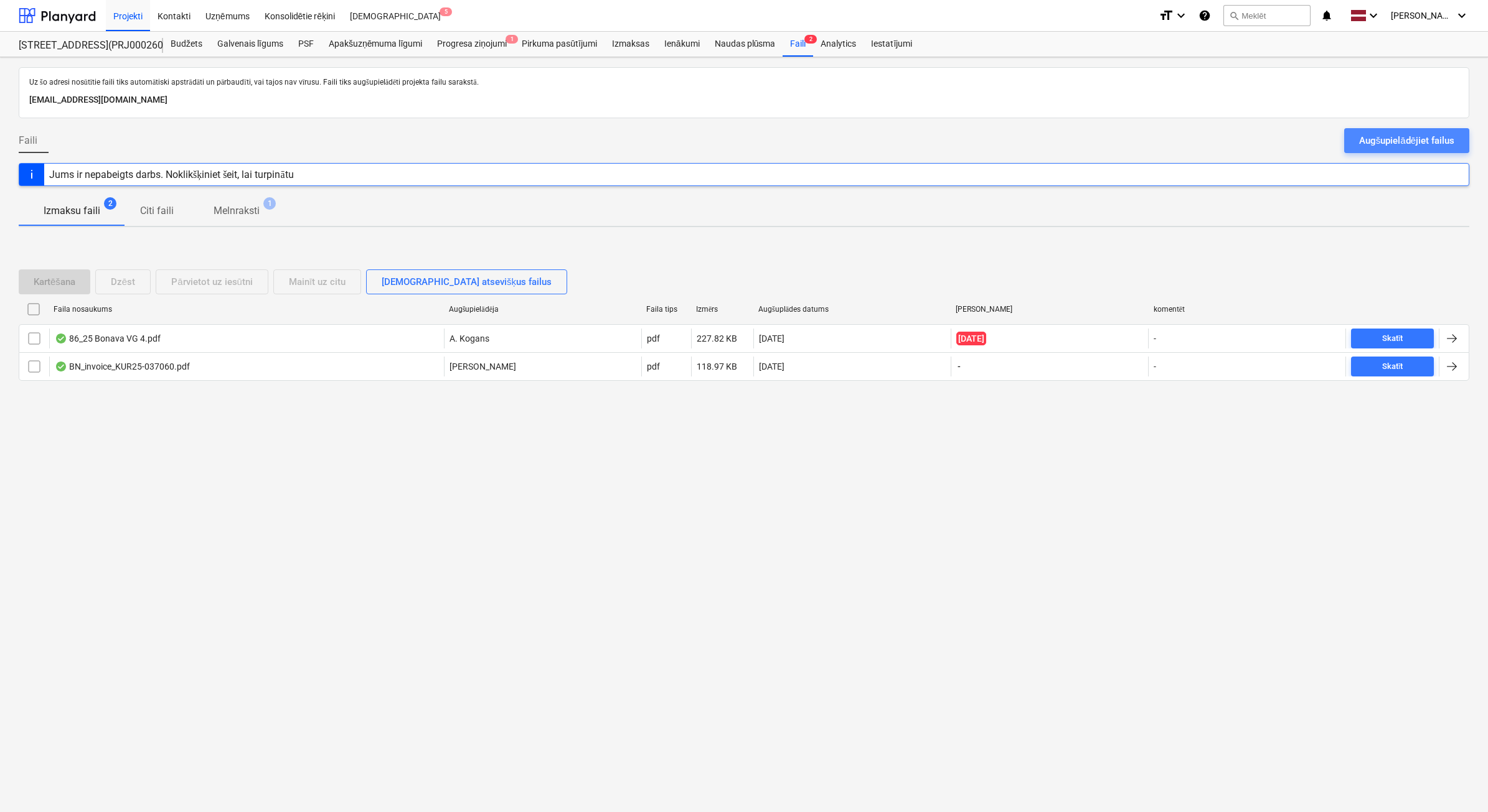
click at [1436, 141] on div "Augšupielādējiet failus" at bounding box center [1406, 140] width 95 height 16
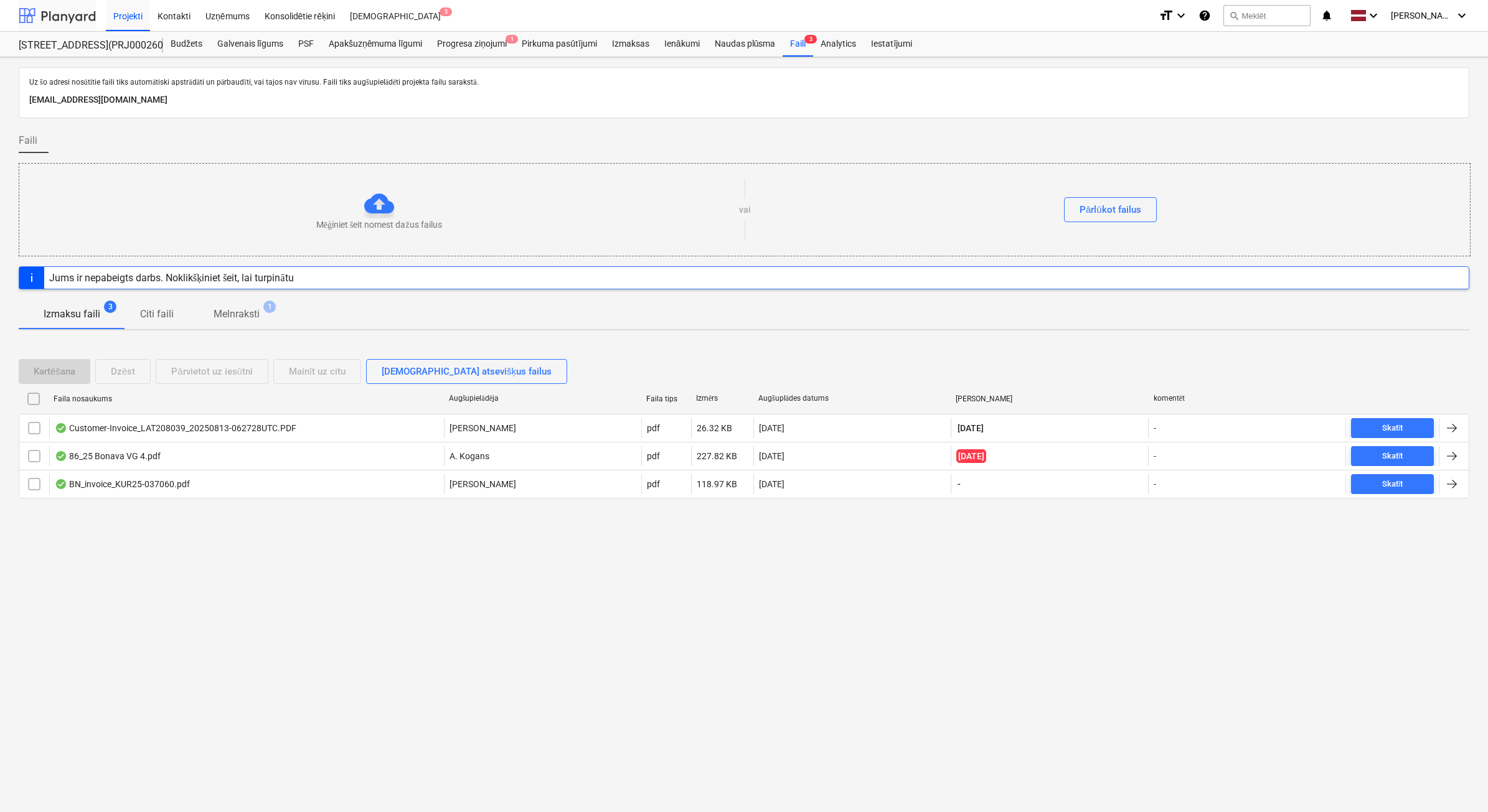
click at [50, 17] on div at bounding box center [57, 15] width 77 height 31
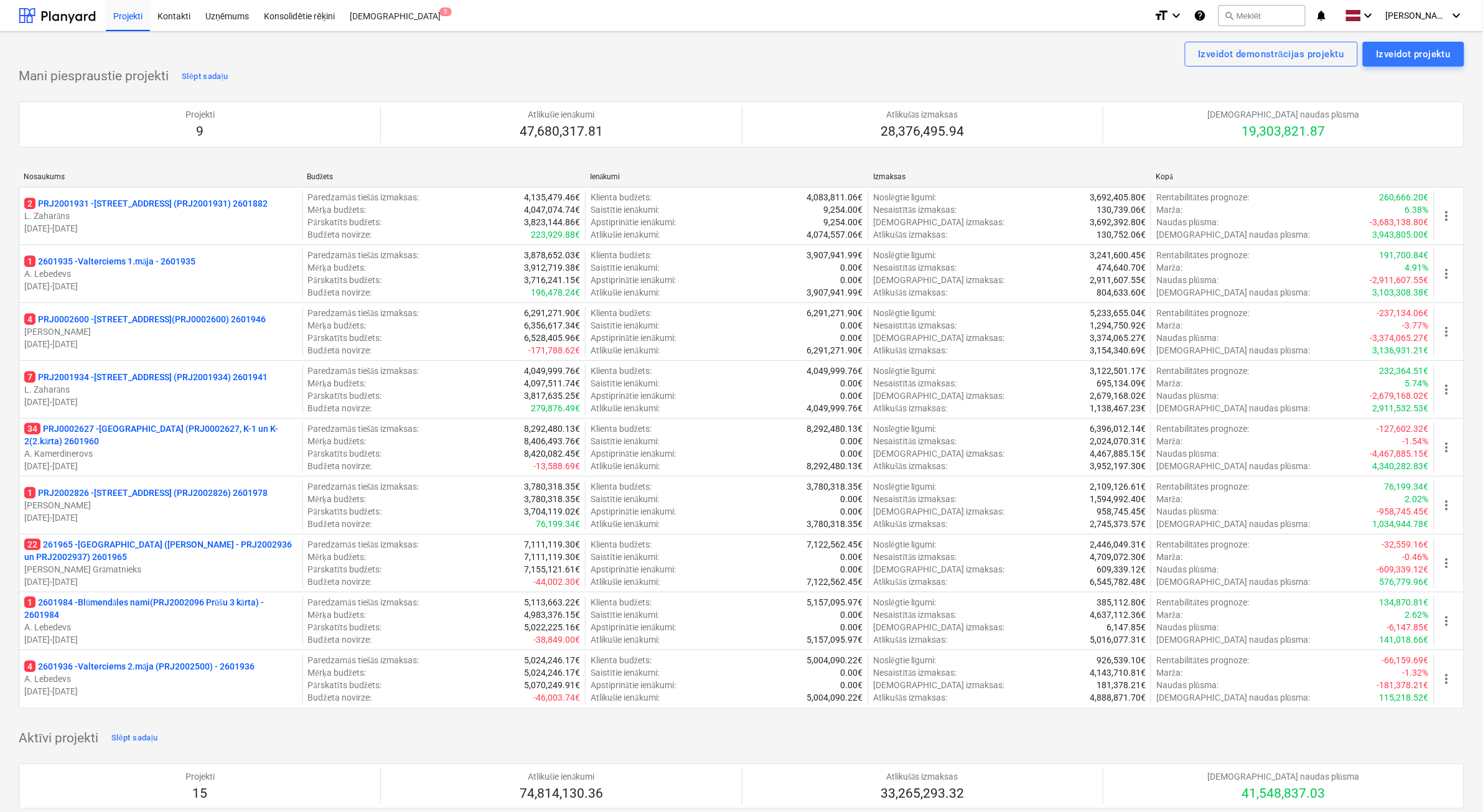
click at [207, 554] on p "22 261965 - [GEOGRAPHIC_DATA] ([PERSON_NAME] - PRJ2002936 un PRJ2002937) 2601965" at bounding box center [161, 551] width 273 height 25
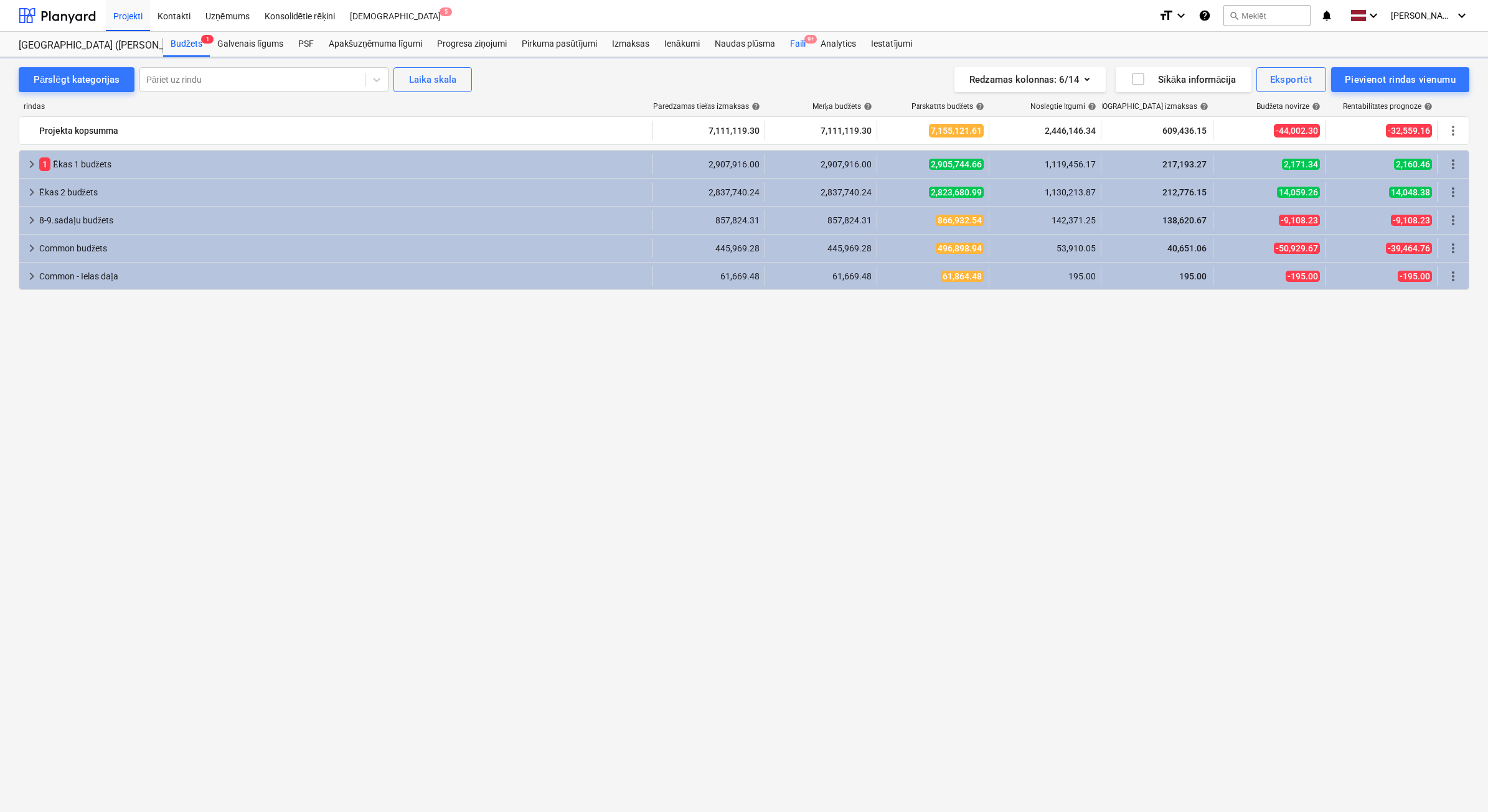
click at [806, 45] on div "Faili 9+" at bounding box center [798, 44] width 31 height 25
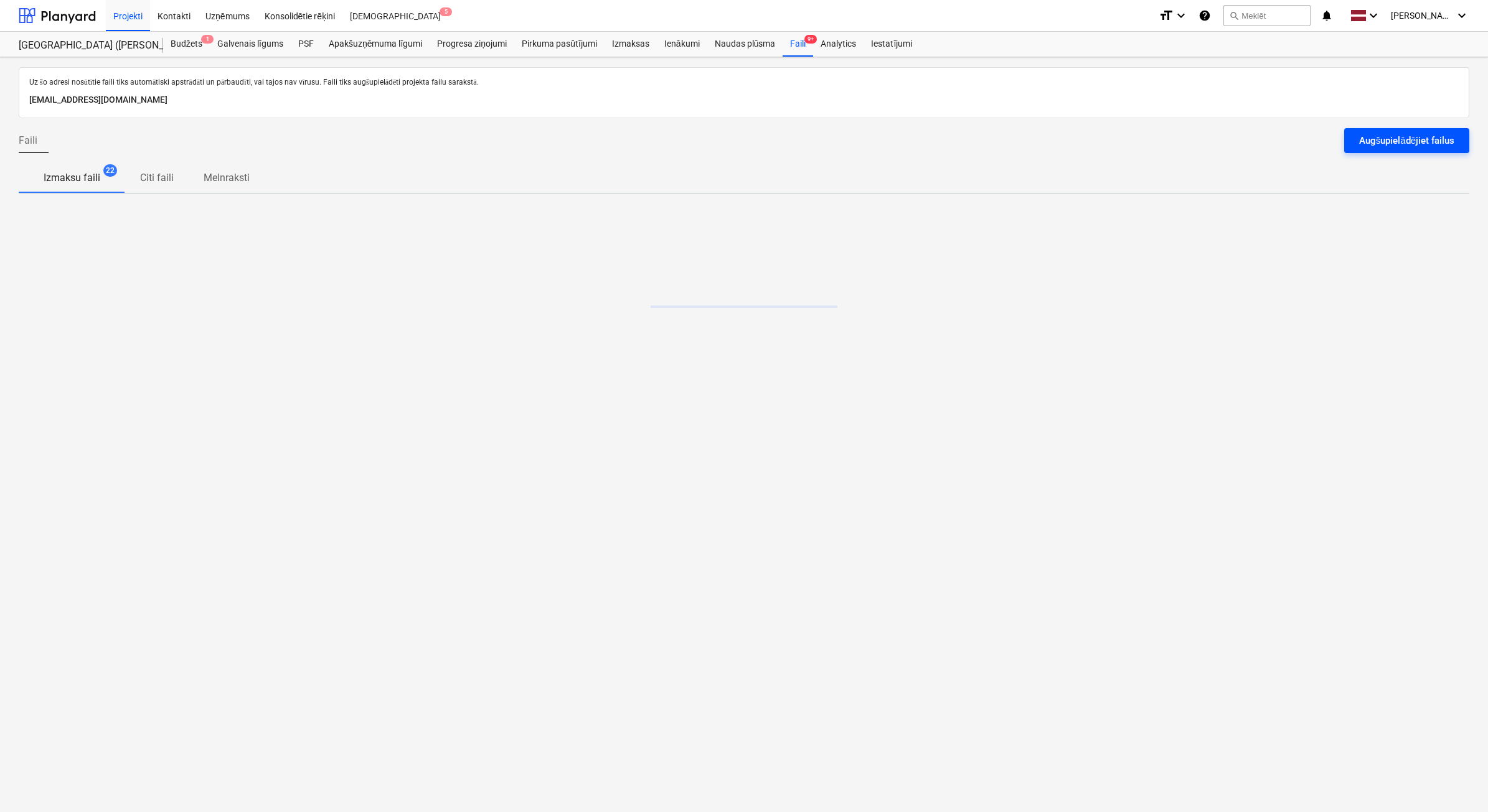
click at [1457, 141] on button "Augšupielādējiet failus" at bounding box center [1406, 141] width 125 height 25
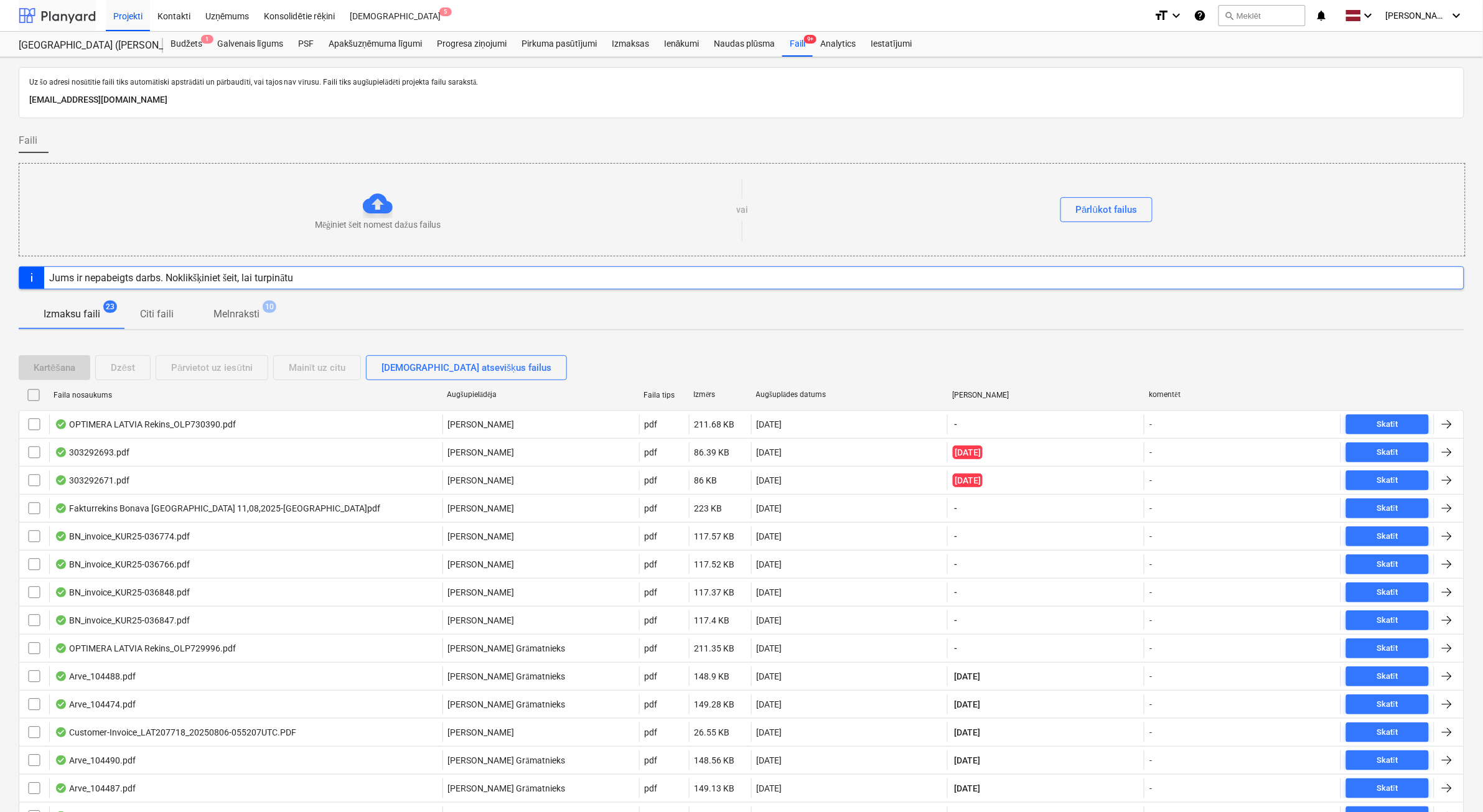
click at [73, 12] on div at bounding box center [57, 15] width 77 height 31
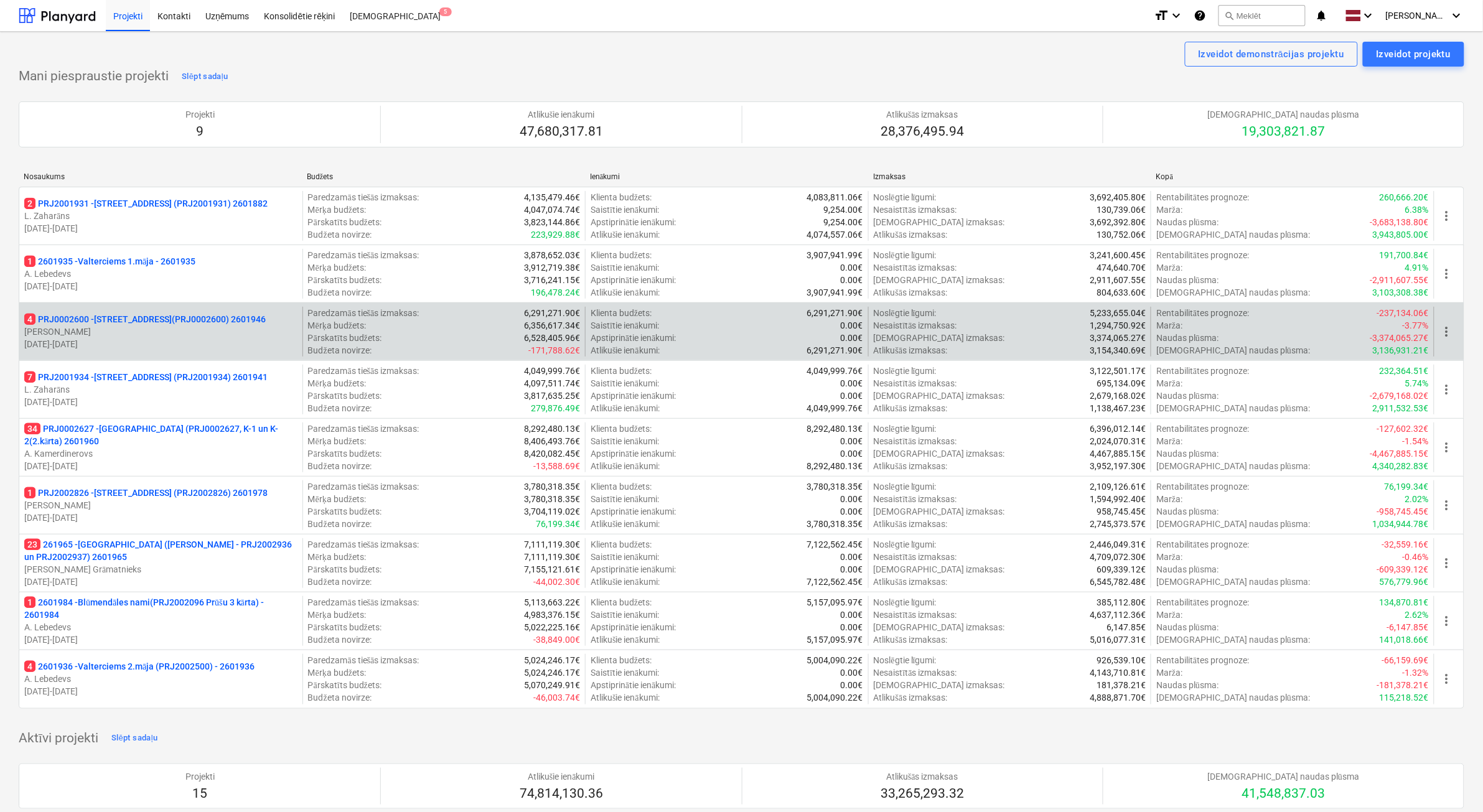
click at [228, 347] on p "[DATE] - [DATE]" at bounding box center [161, 344] width 273 height 12
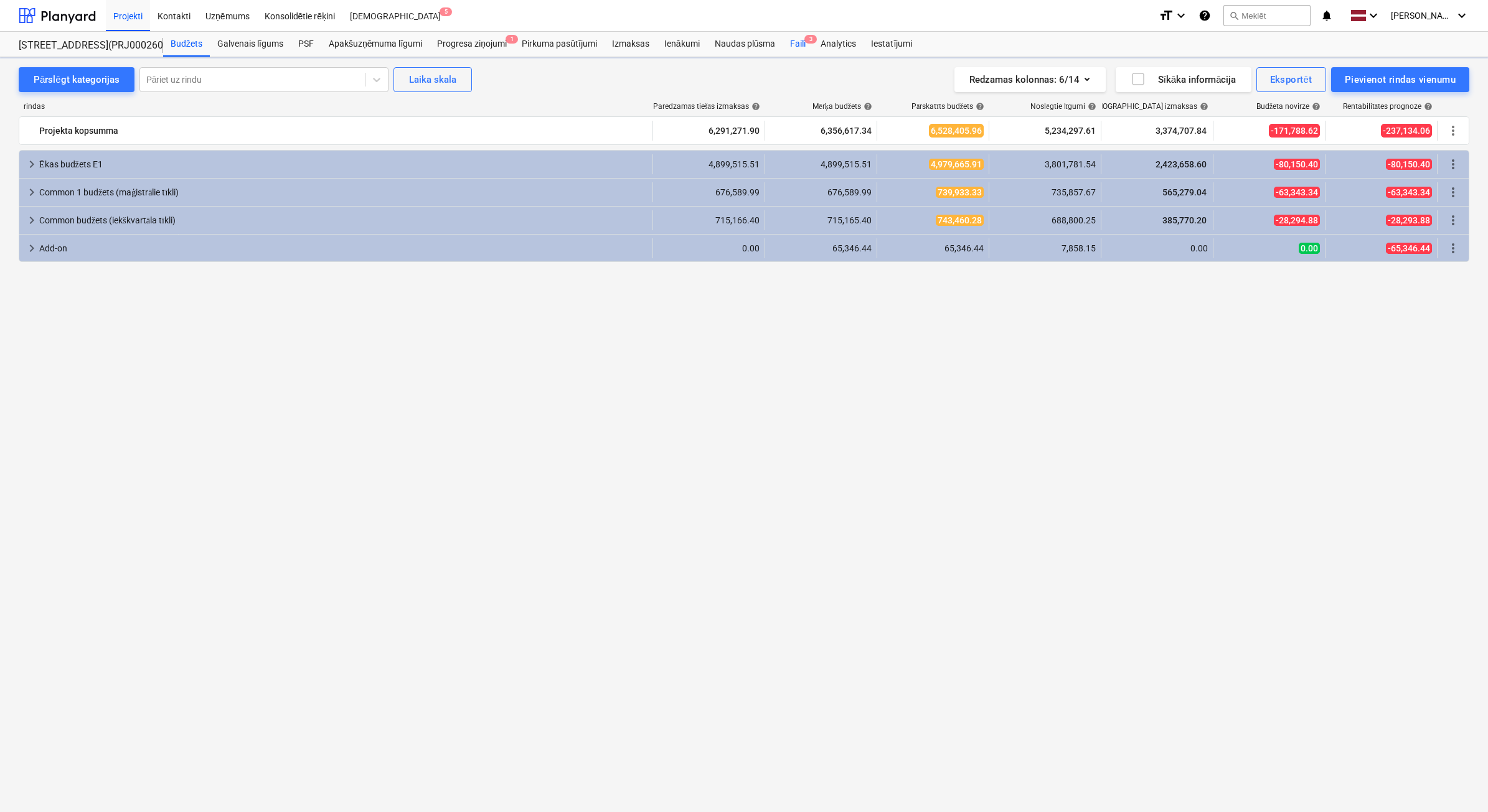
click at [796, 42] on div "Faili 3" at bounding box center [798, 44] width 31 height 25
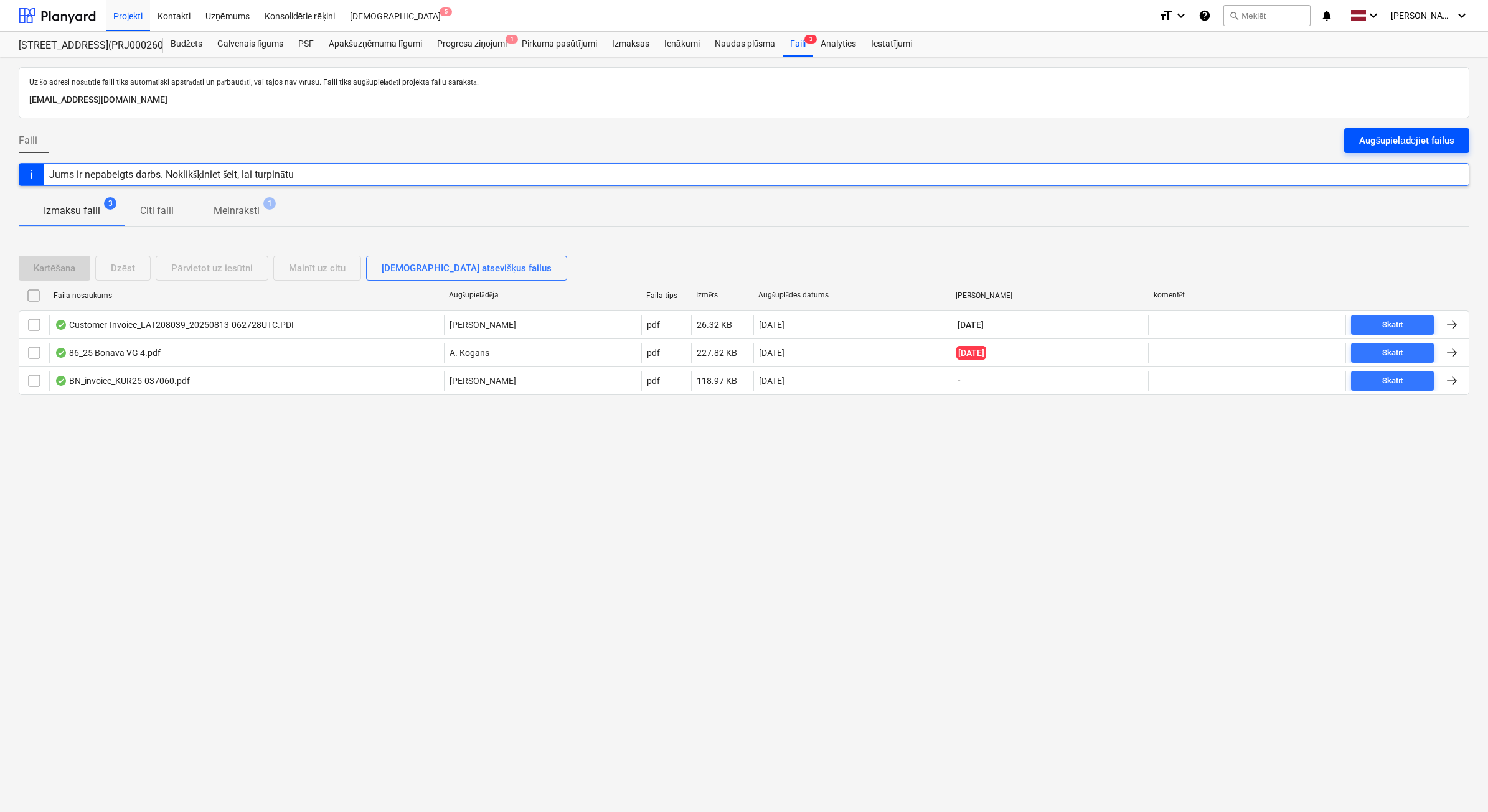
click at [1409, 145] on div "Augšupielādējiet failus" at bounding box center [1406, 140] width 95 height 16
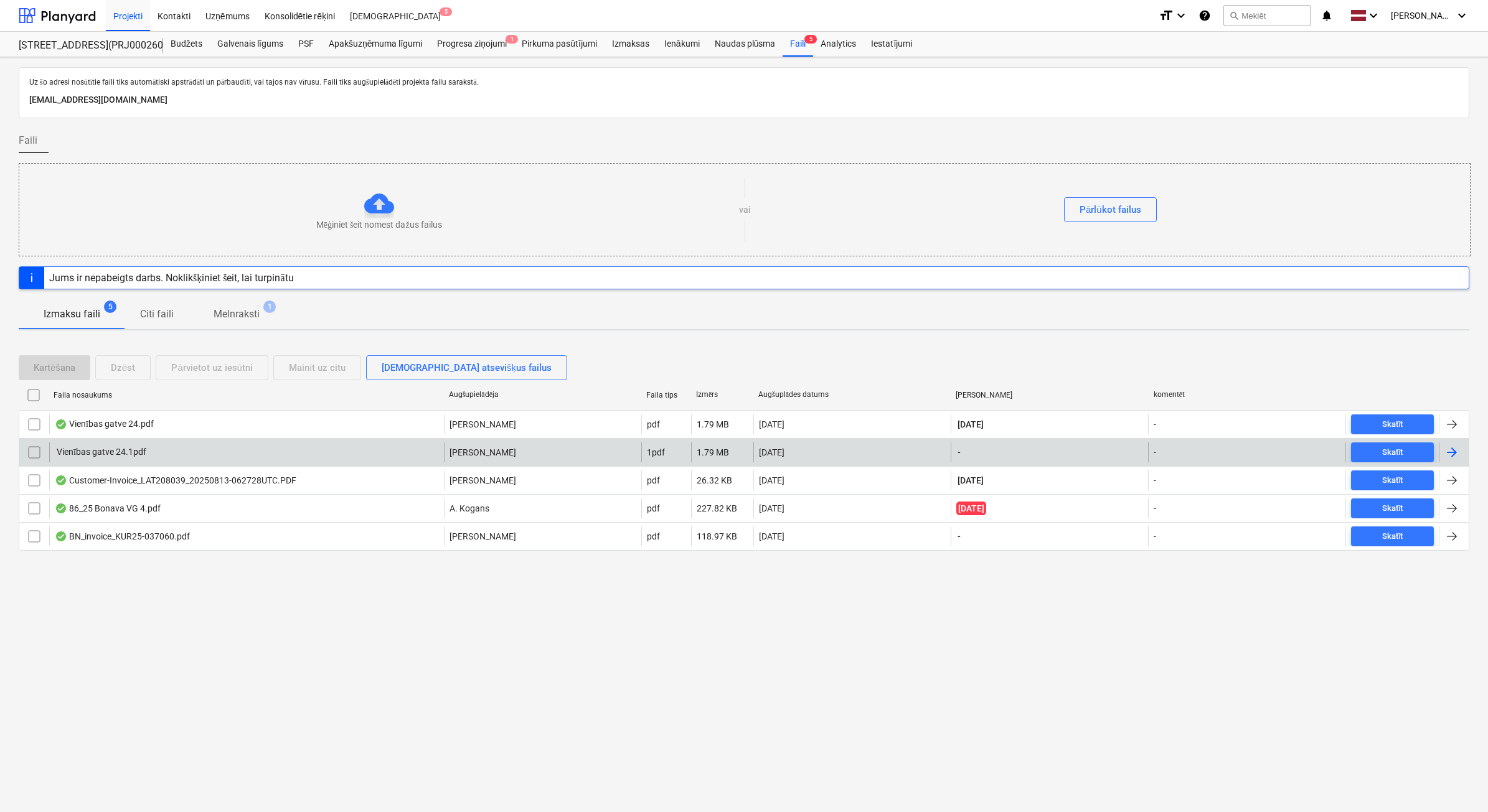
click at [35, 461] on input "checkbox" at bounding box center [35, 452] width 20 height 20
click at [123, 364] on div "Dzēst" at bounding box center [123, 368] width 25 height 16
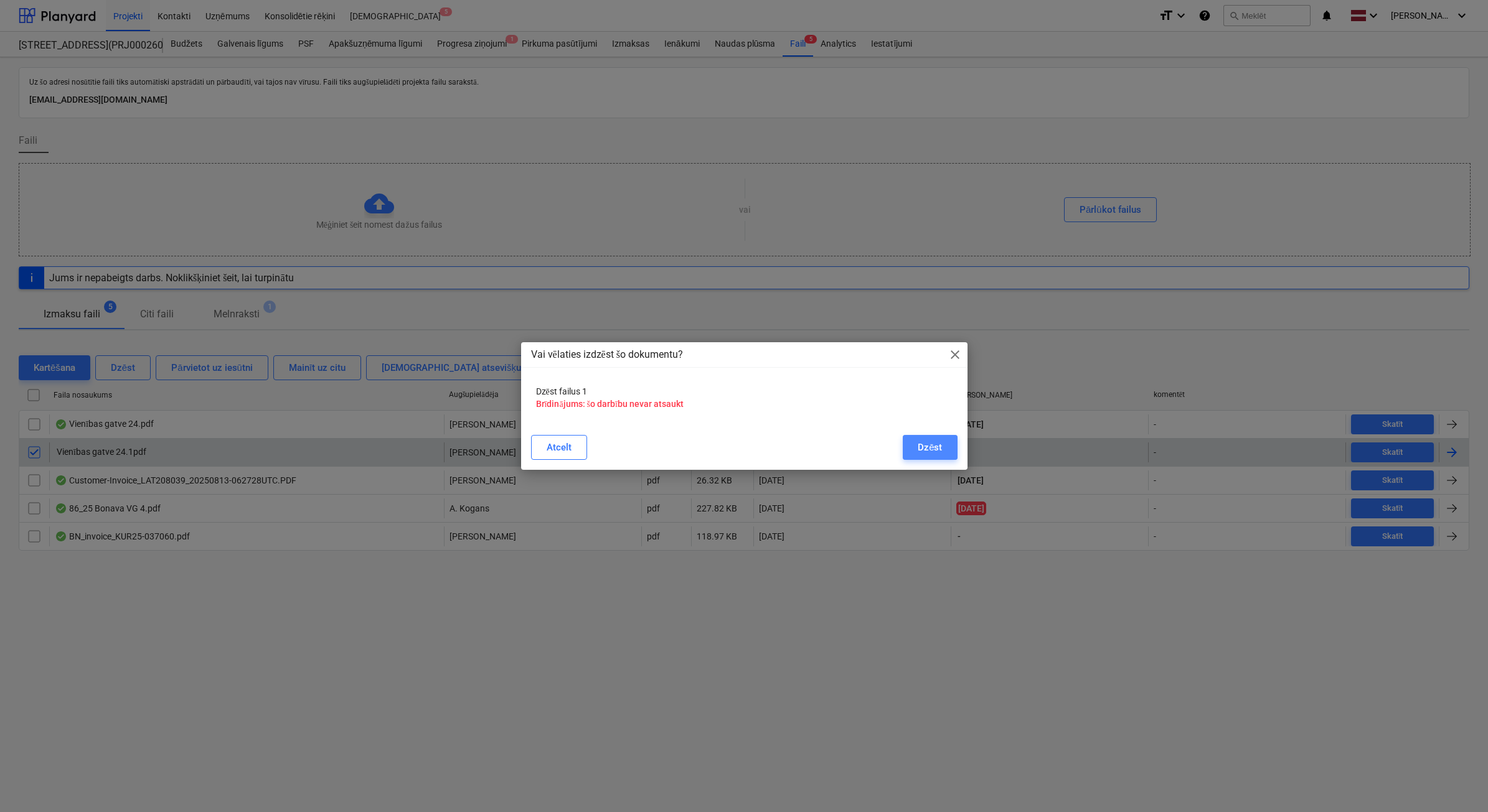
click at [920, 454] on div "Dzēst" at bounding box center [930, 447] width 25 height 16
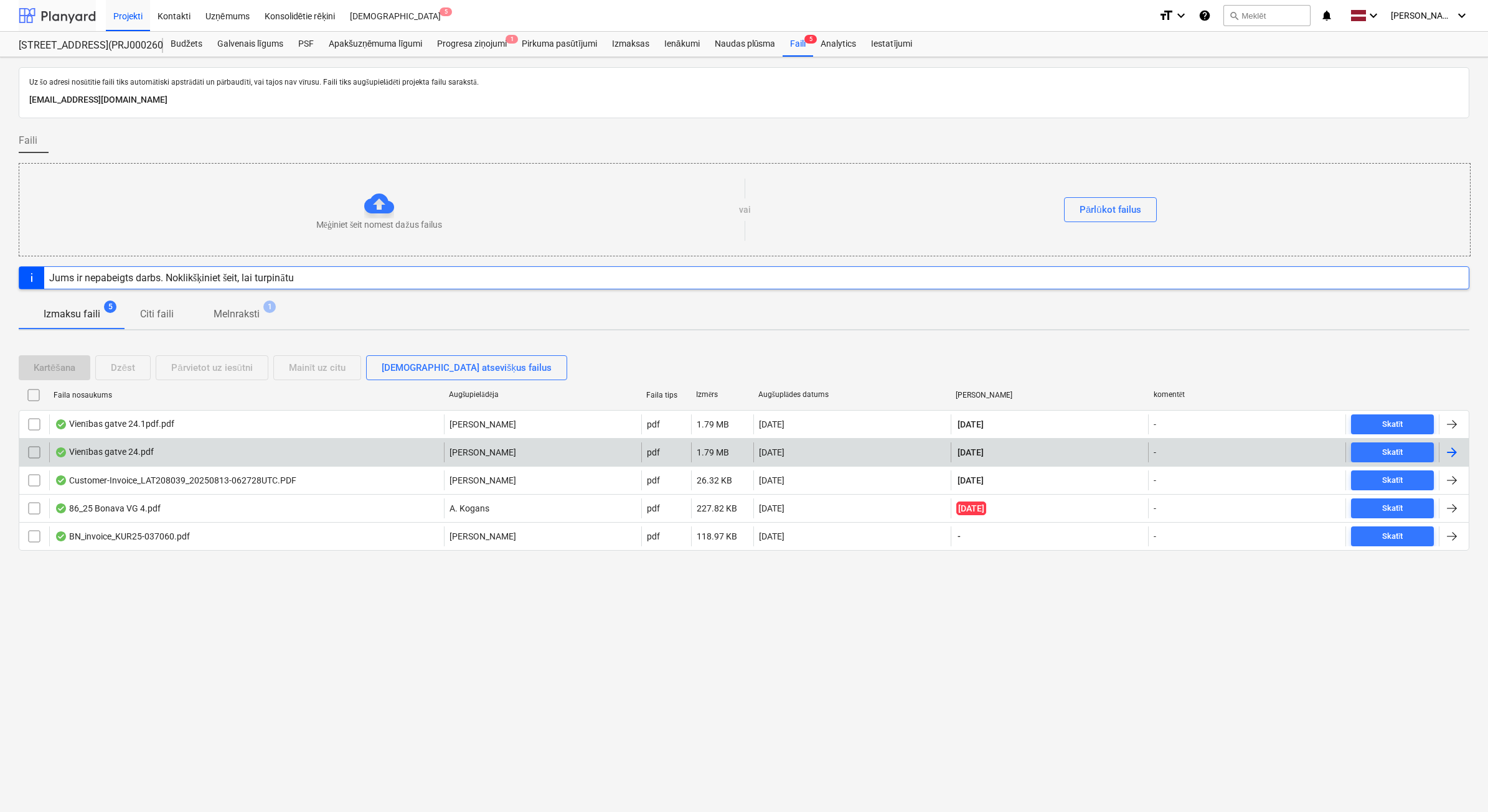
click at [72, 16] on div at bounding box center [57, 15] width 77 height 31
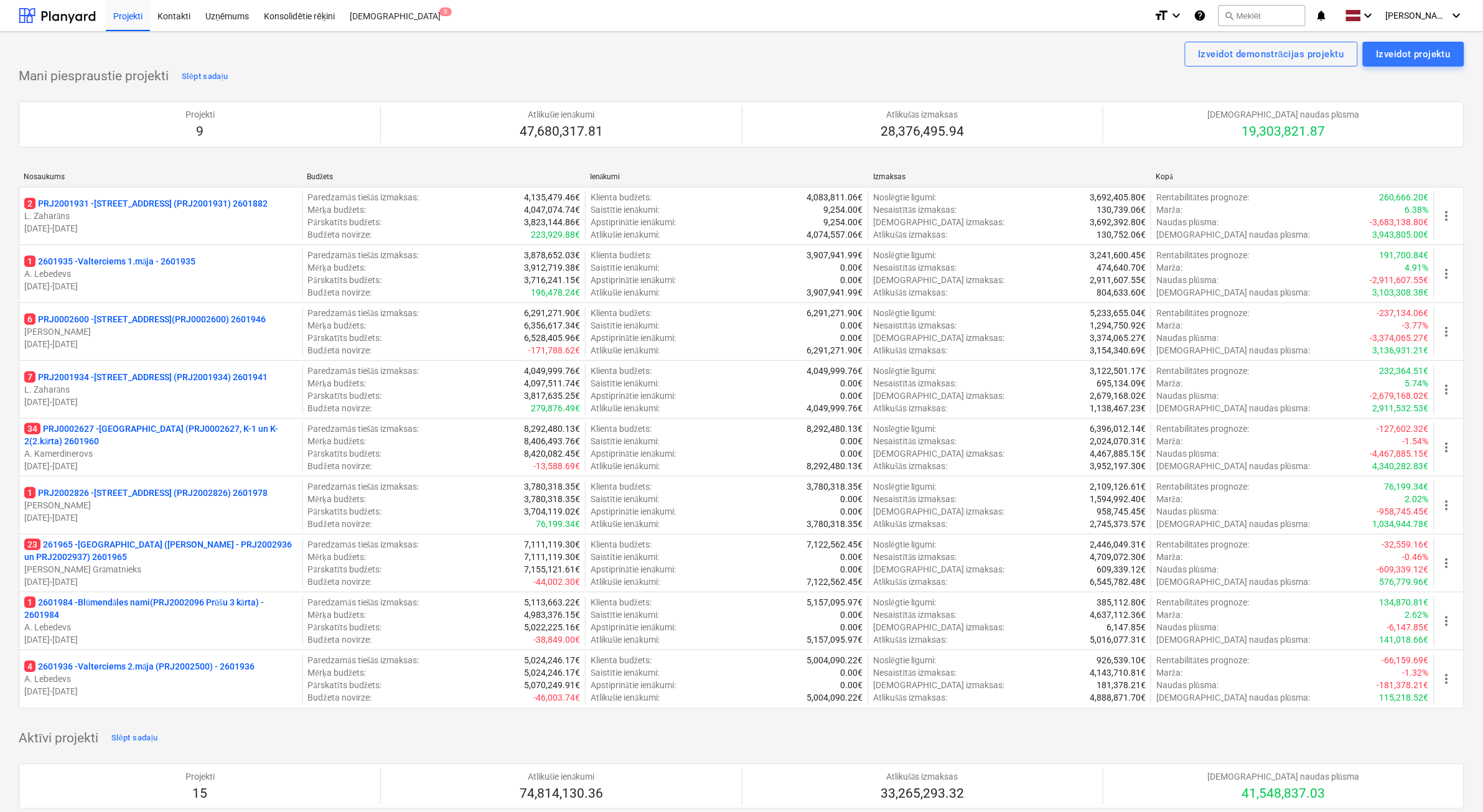
click at [227, 451] on p "A. Kamerdinerovs" at bounding box center [161, 454] width 273 height 12
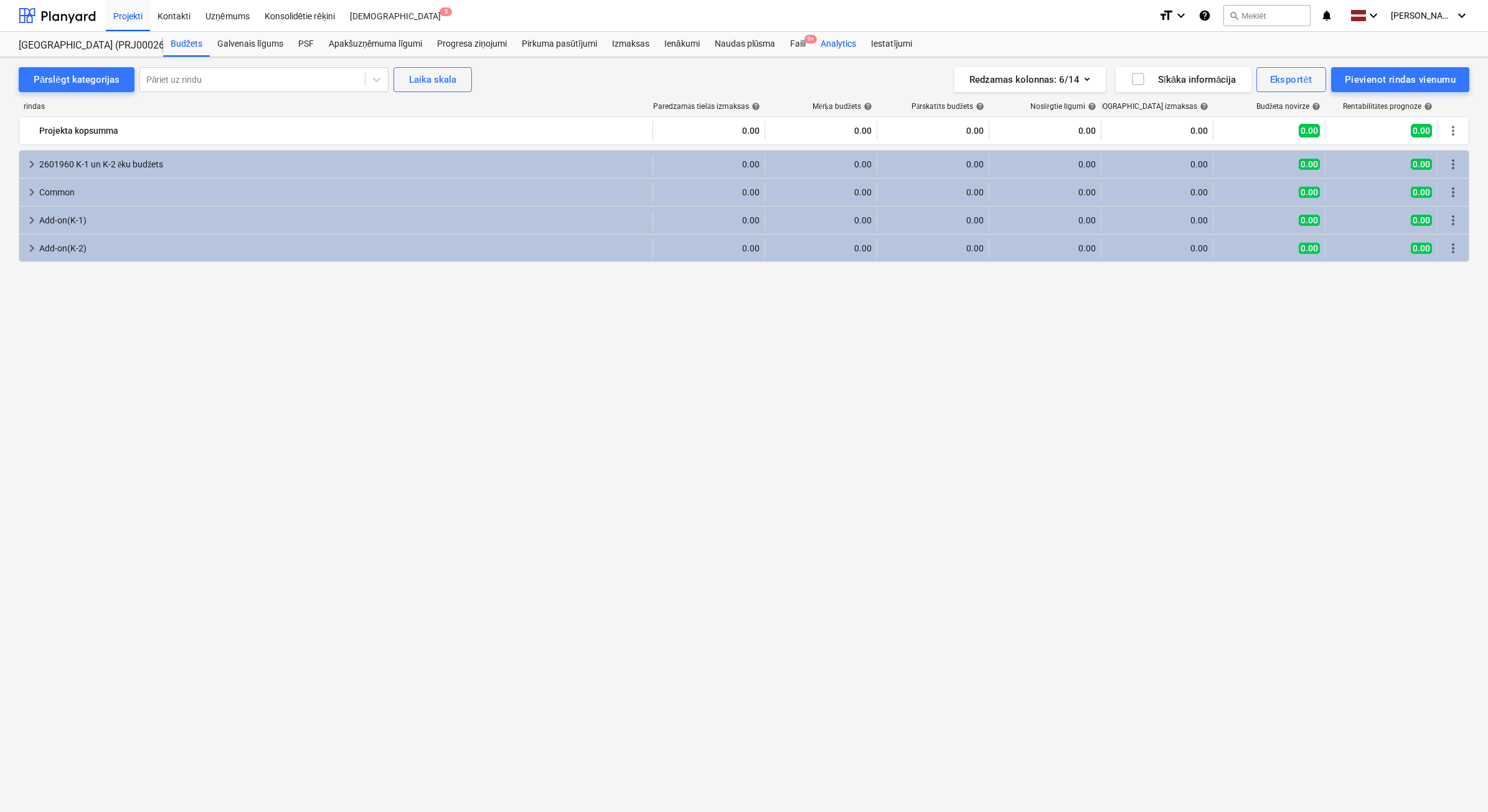
click at [797, 50] on div "Faili 9+" at bounding box center [798, 44] width 31 height 25
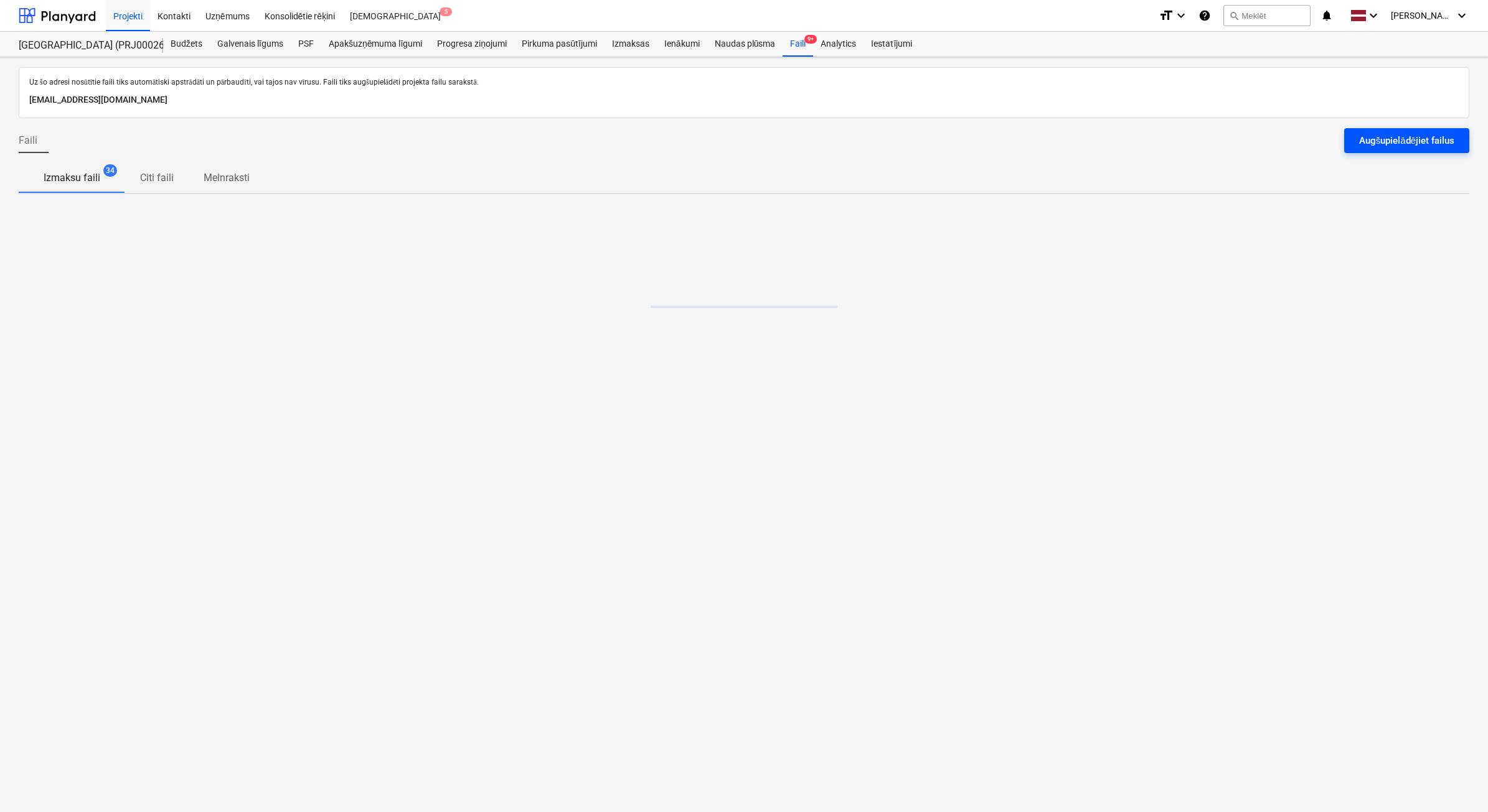
click at [1433, 145] on div "Augšupielādējiet failus" at bounding box center [1406, 140] width 95 height 16
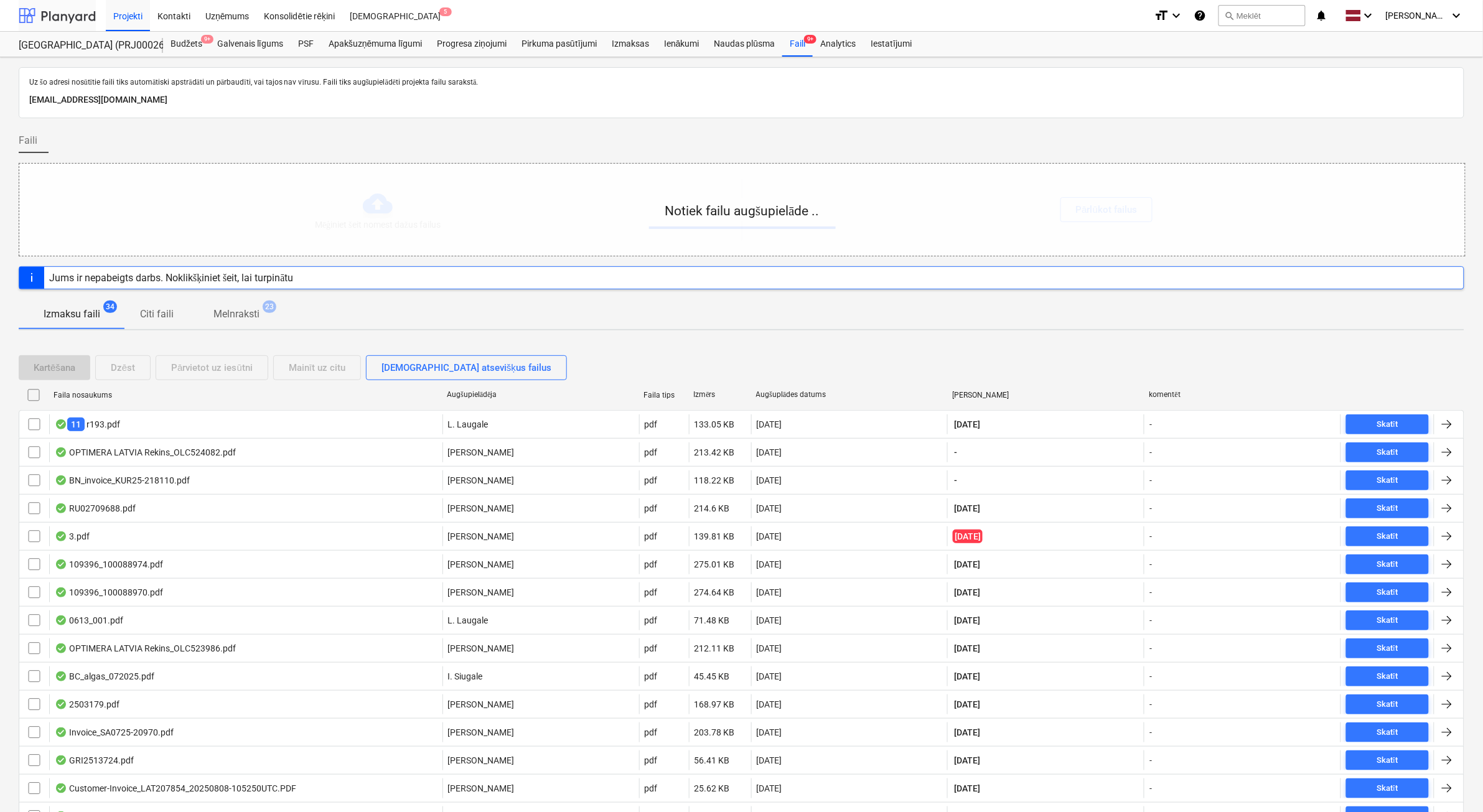
click at [45, 10] on div at bounding box center [57, 15] width 77 height 31
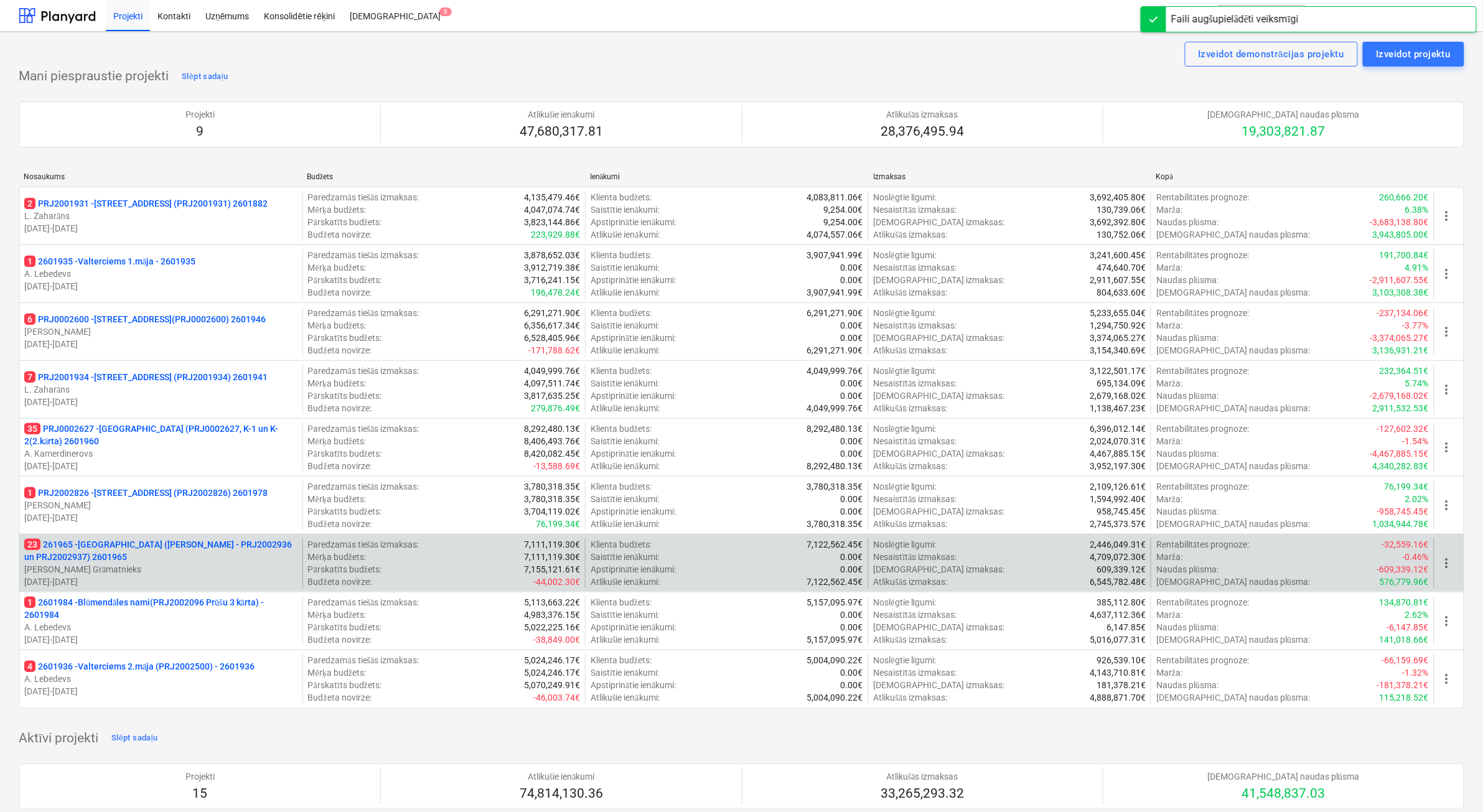
click at [208, 548] on p "23 261965 - [GEOGRAPHIC_DATA] ([PERSON_NAME] - PRJ2002936 un PRJ2002937) 2601965" at bounding box center [161, 551] width 273 height 25
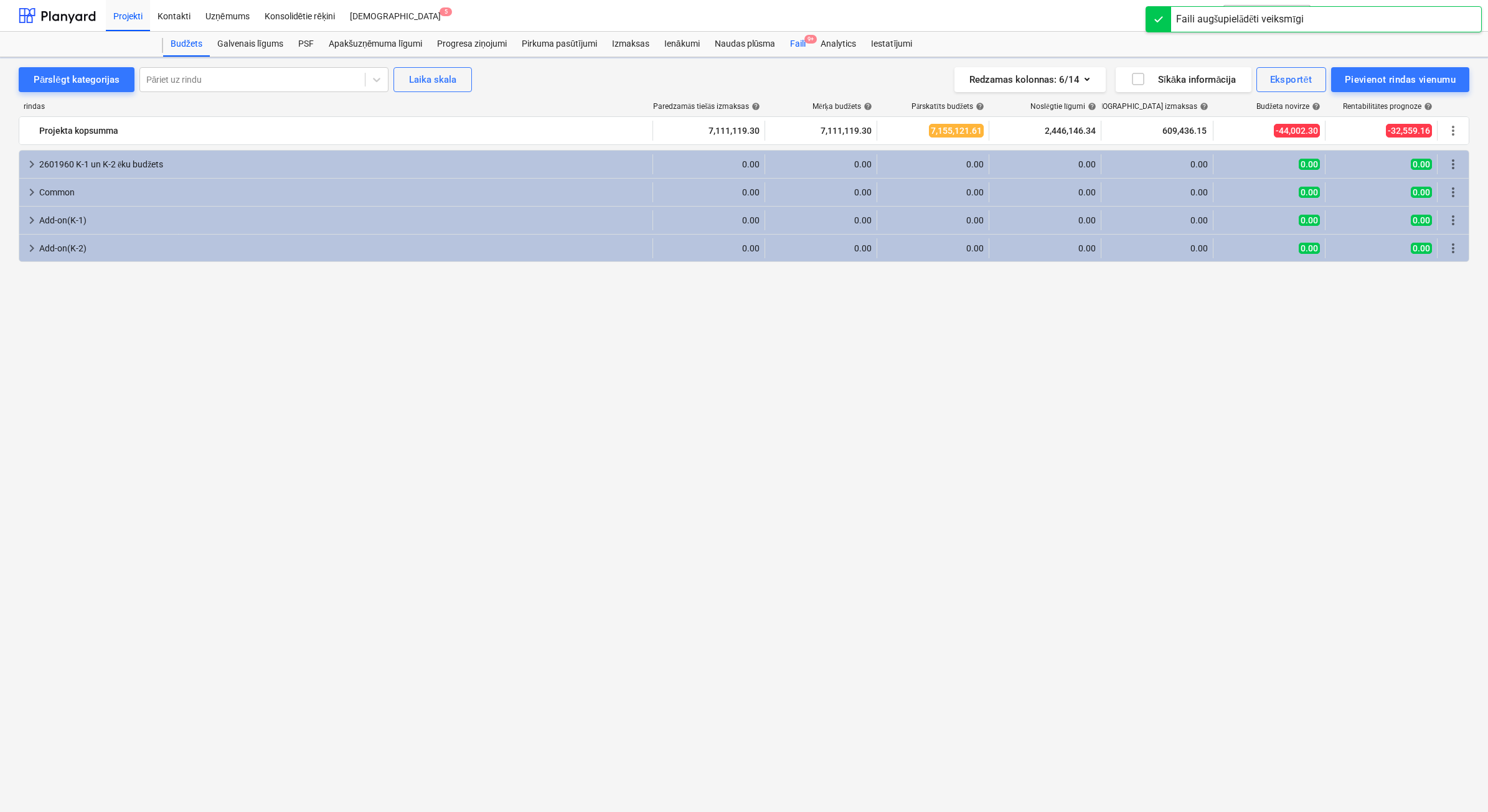
click at [808, 45] on div "Faili 9+" at bounding box center [798, 44] width 31 height 25
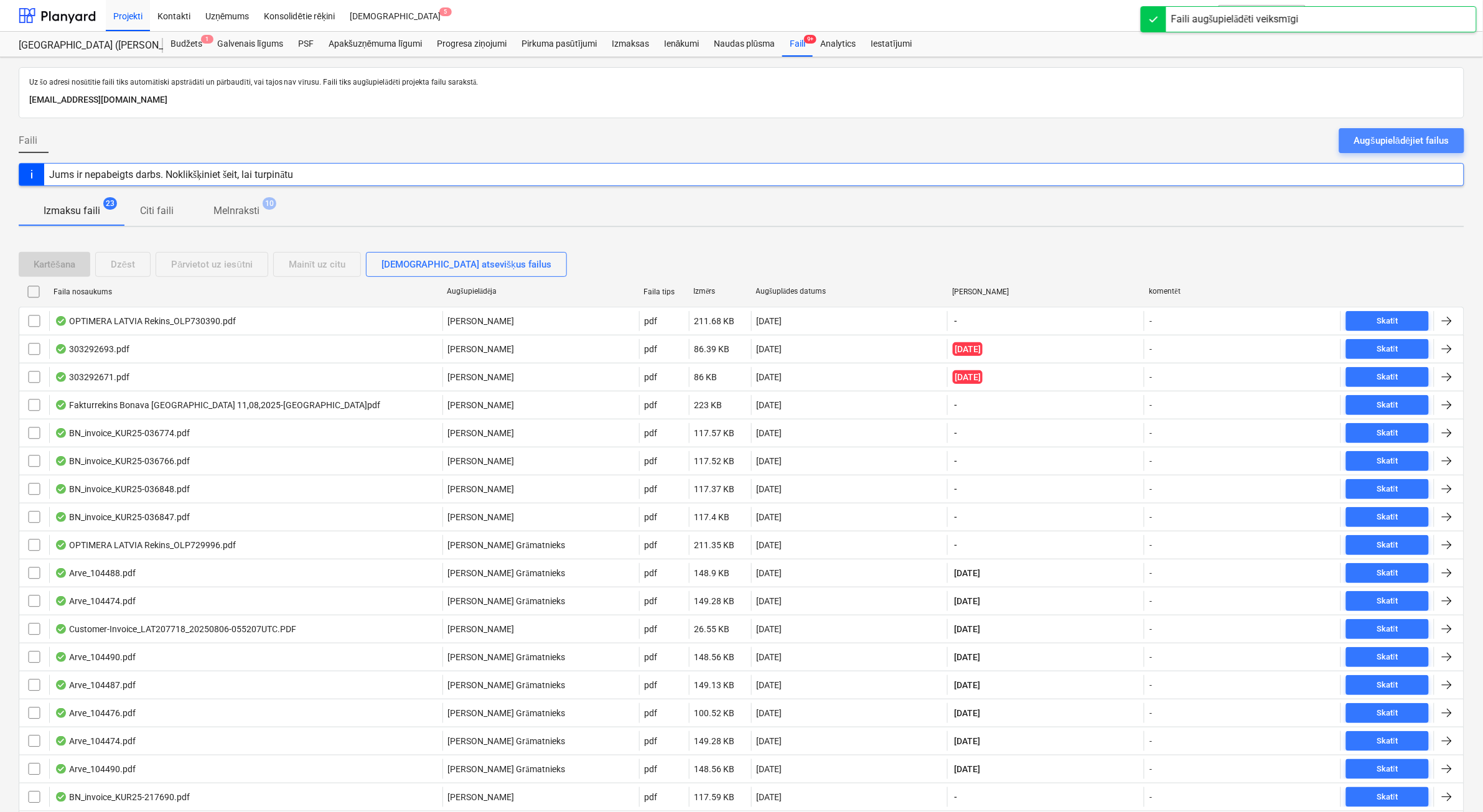
click at [1425, 138] on div "Augšupielādējiet failus" at bounding box center [1401, 140] width 95 height 16
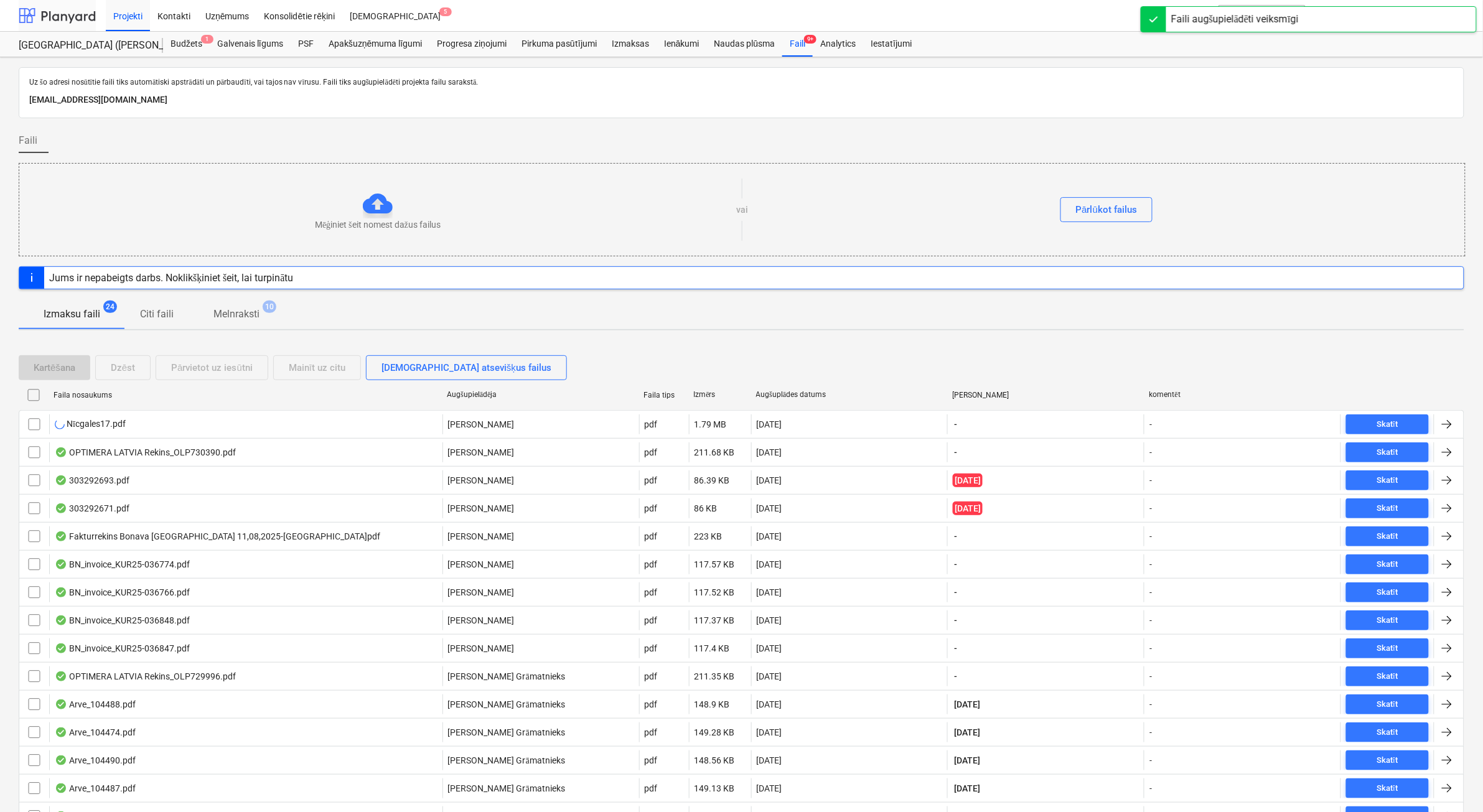
click at [57, 20] on div at bounding box center [57, 15] width 77 height 31
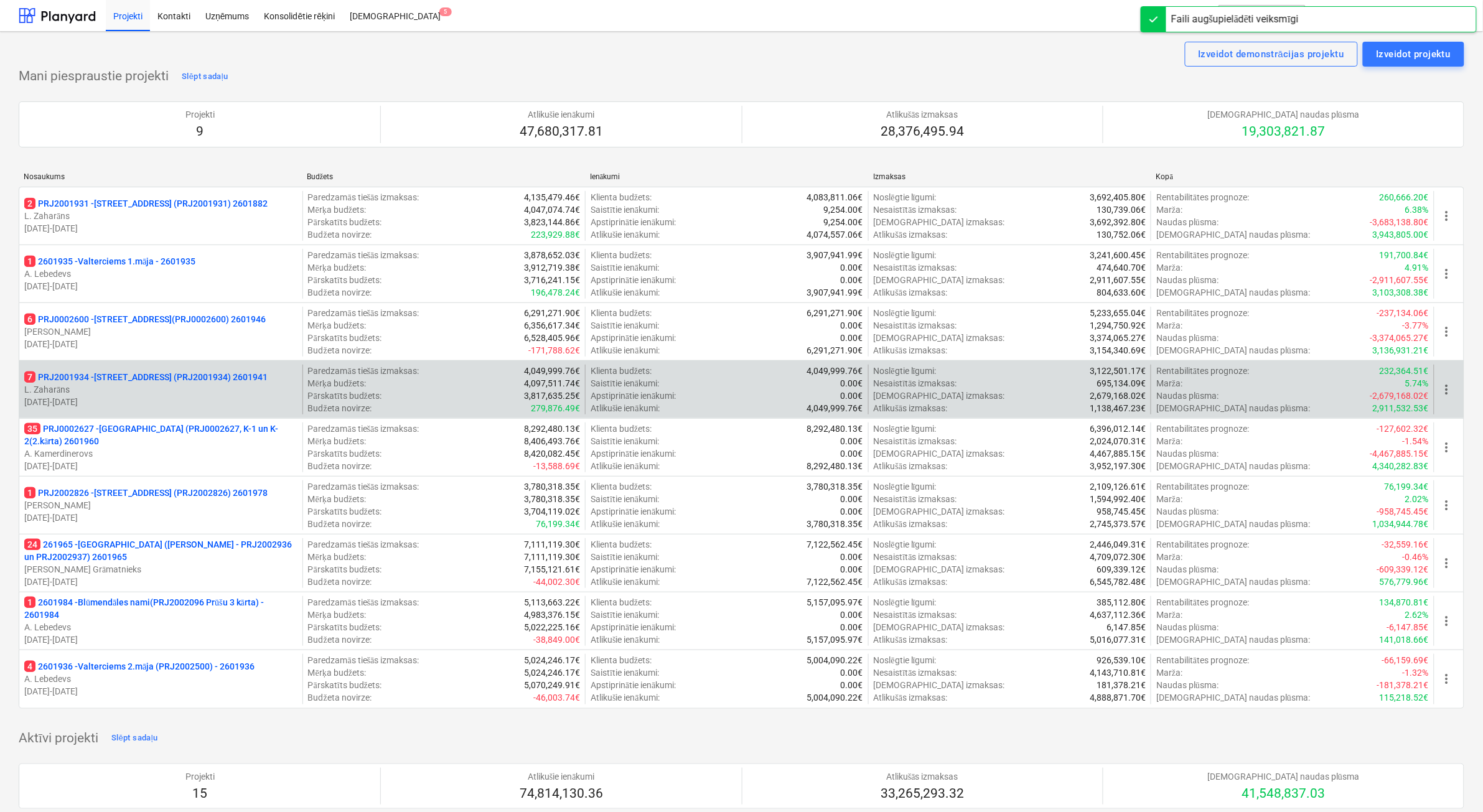
click at [155, 378] on p "7 PRJ2001934 - [STREET_ADDRESS] (PRJ2001934) 2601941" at bounding box center [146, 377] width 243 height 12
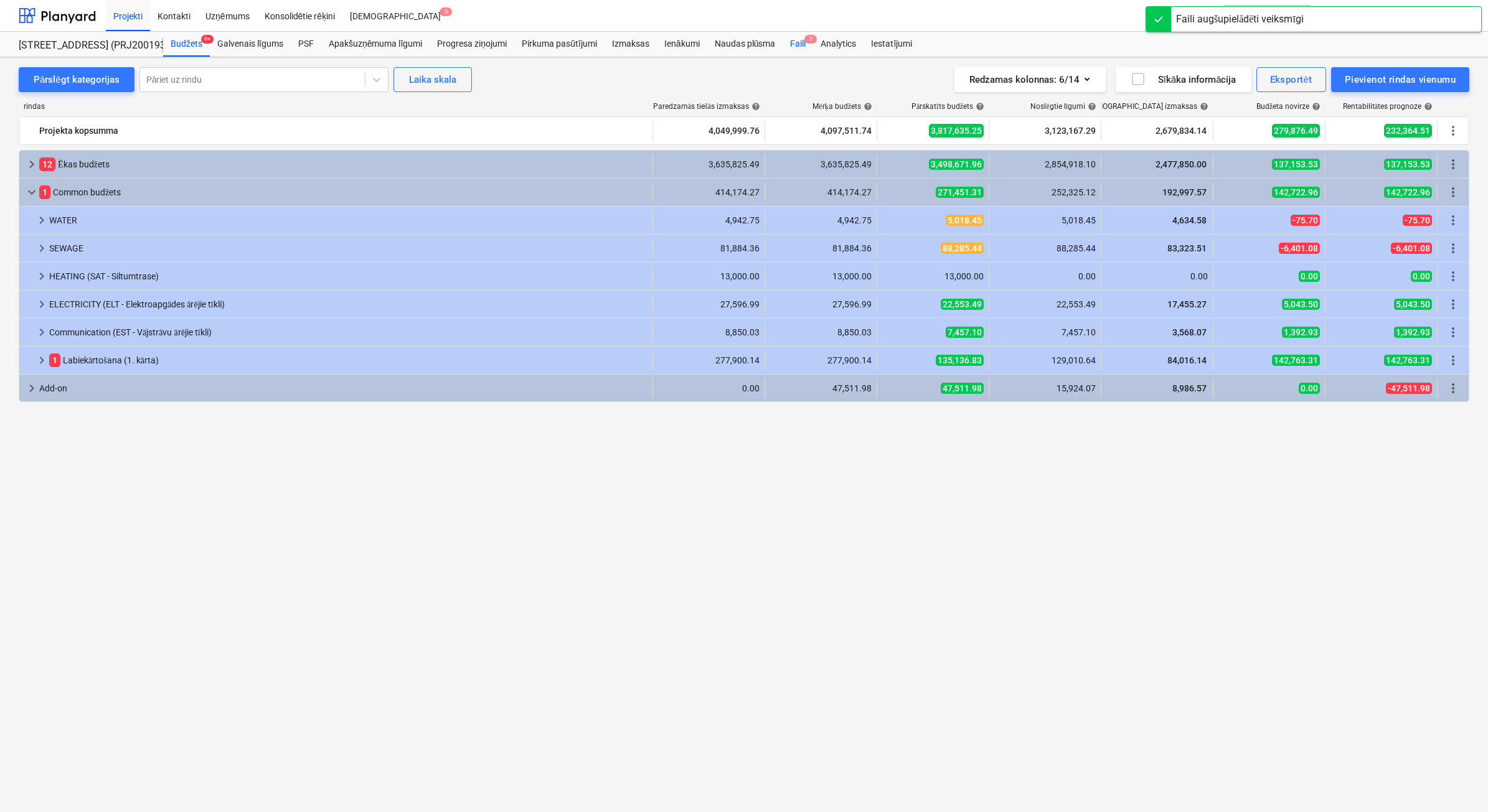
click at [800, 50] on div "Faili 7" at bounding box center [798, 44] width 31 height 25
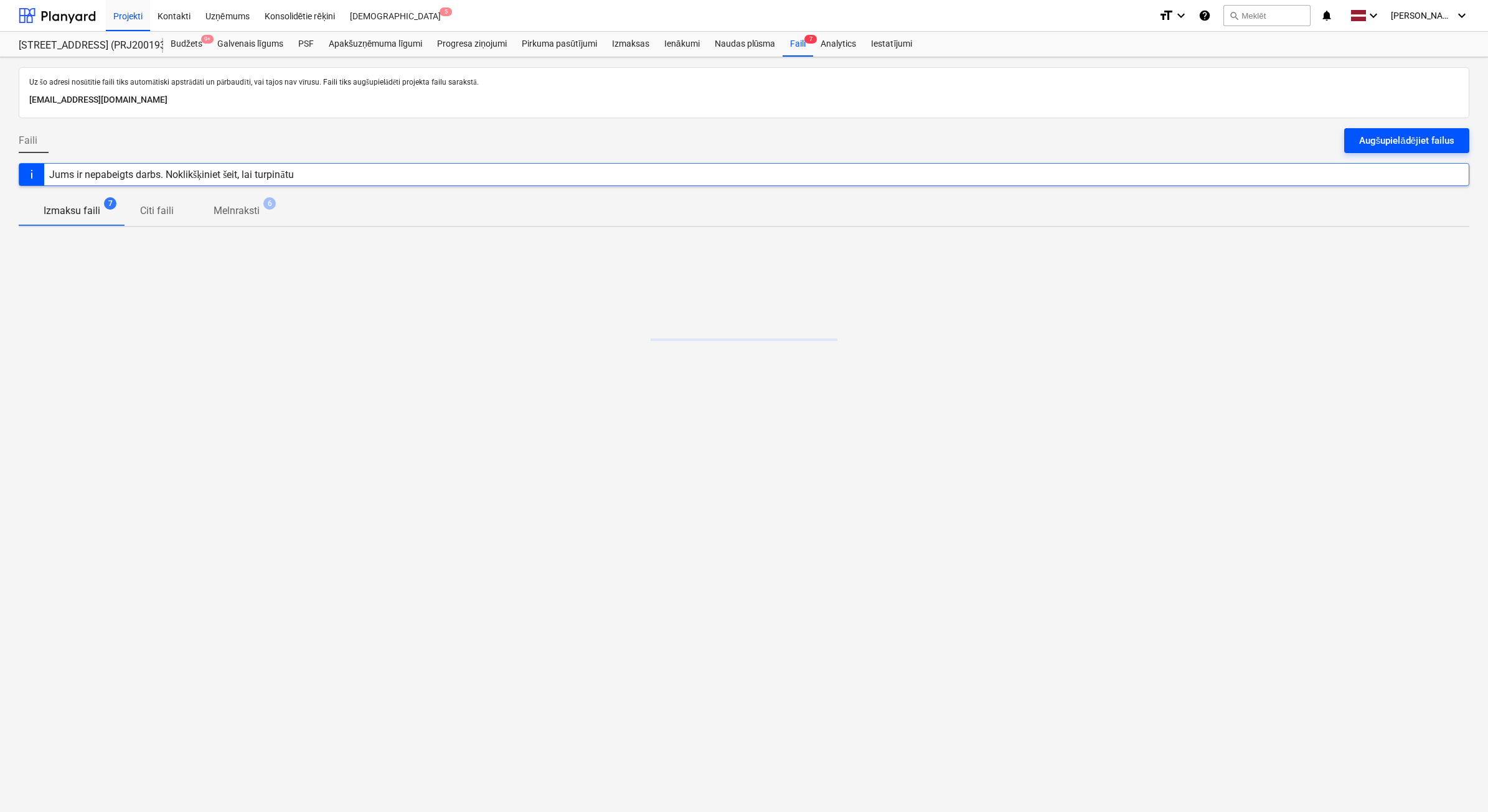
click at [1410, 152] on button "Augšupielādējiet failus" at bounding box center [1406, 141] width 125 height 25
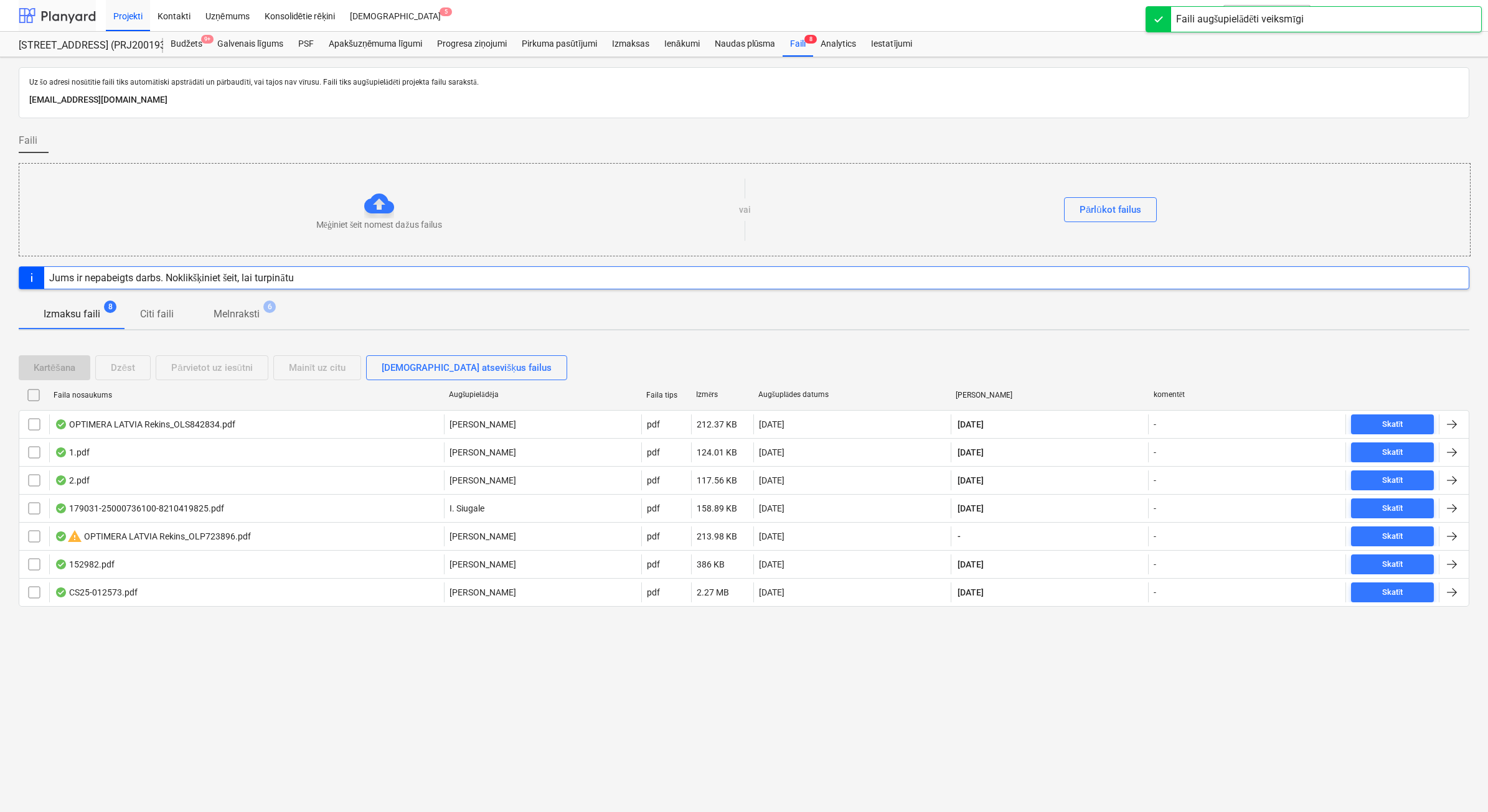
click at [48, 15] on div at bounding box center [57, 15] width 77 height 31
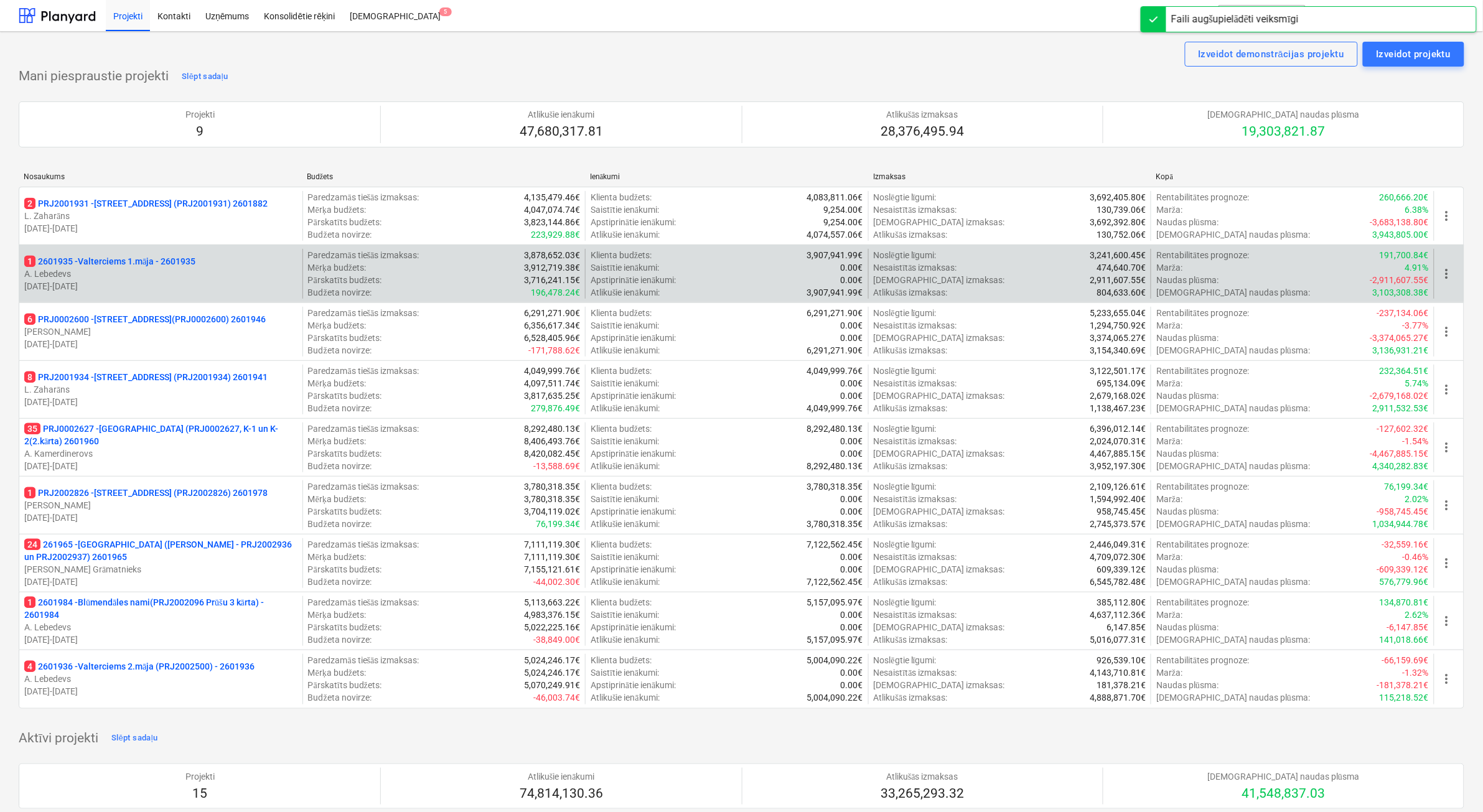
click at [228, 278] on p "A. Lebedevs" at bounding box center [161, 274] width 273 height 12
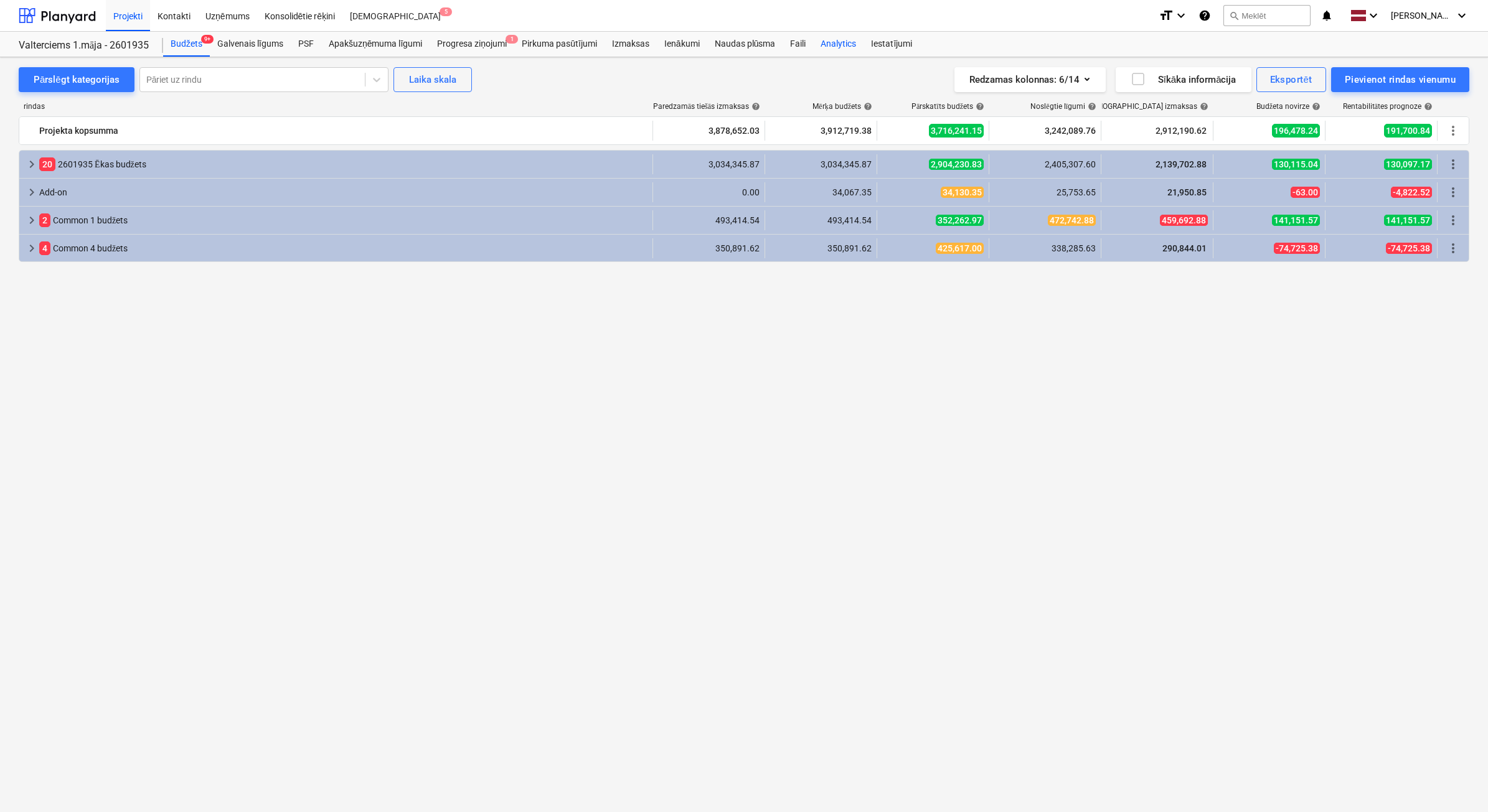
click at [800, 47] on div "Faili" at bounding box center [798, 44] width 31 height 25
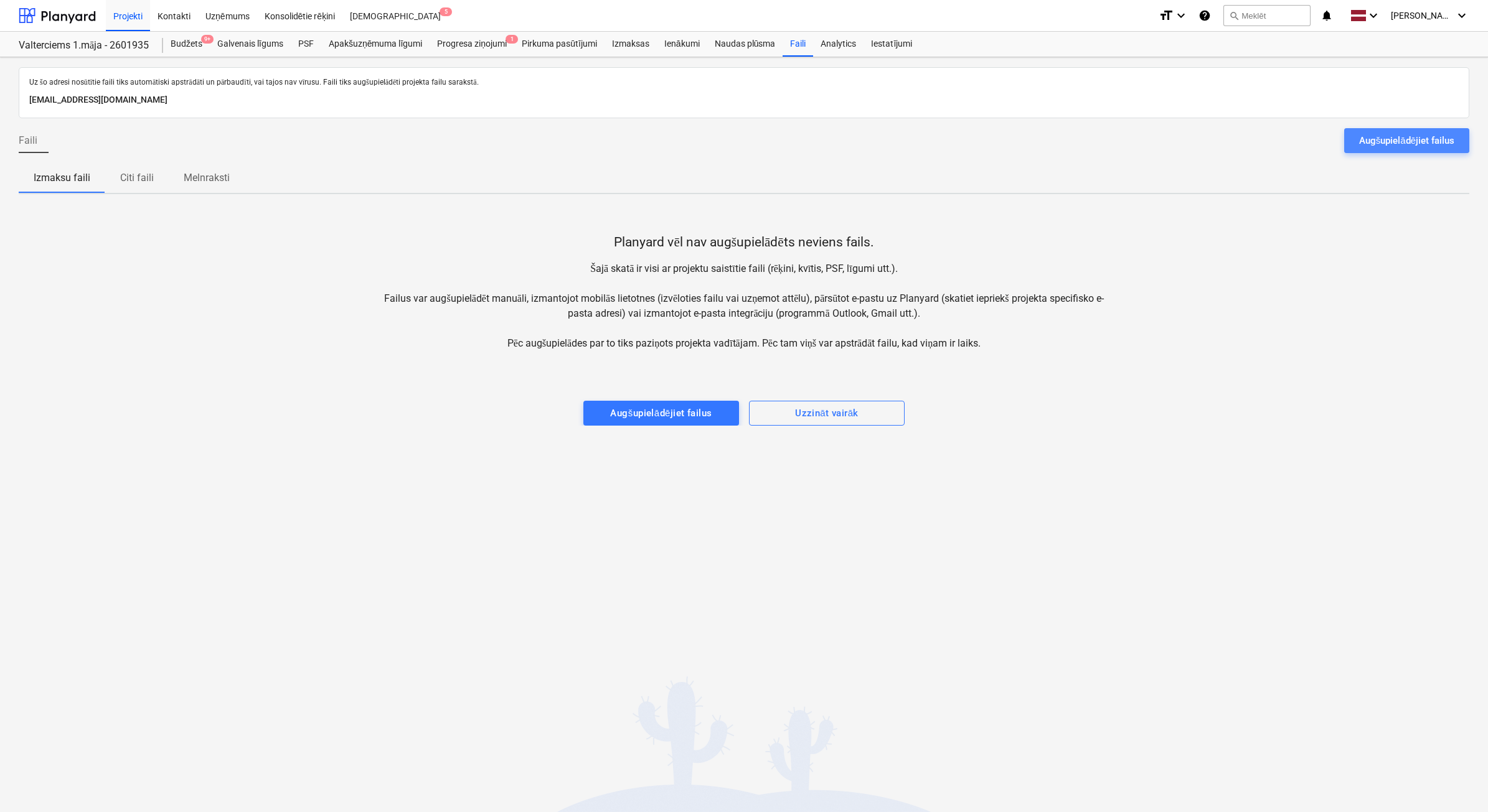
click at [1402, 152] on button "Augšupielādējiet failus" at bounding box center [1406, 141] width 125 height 25
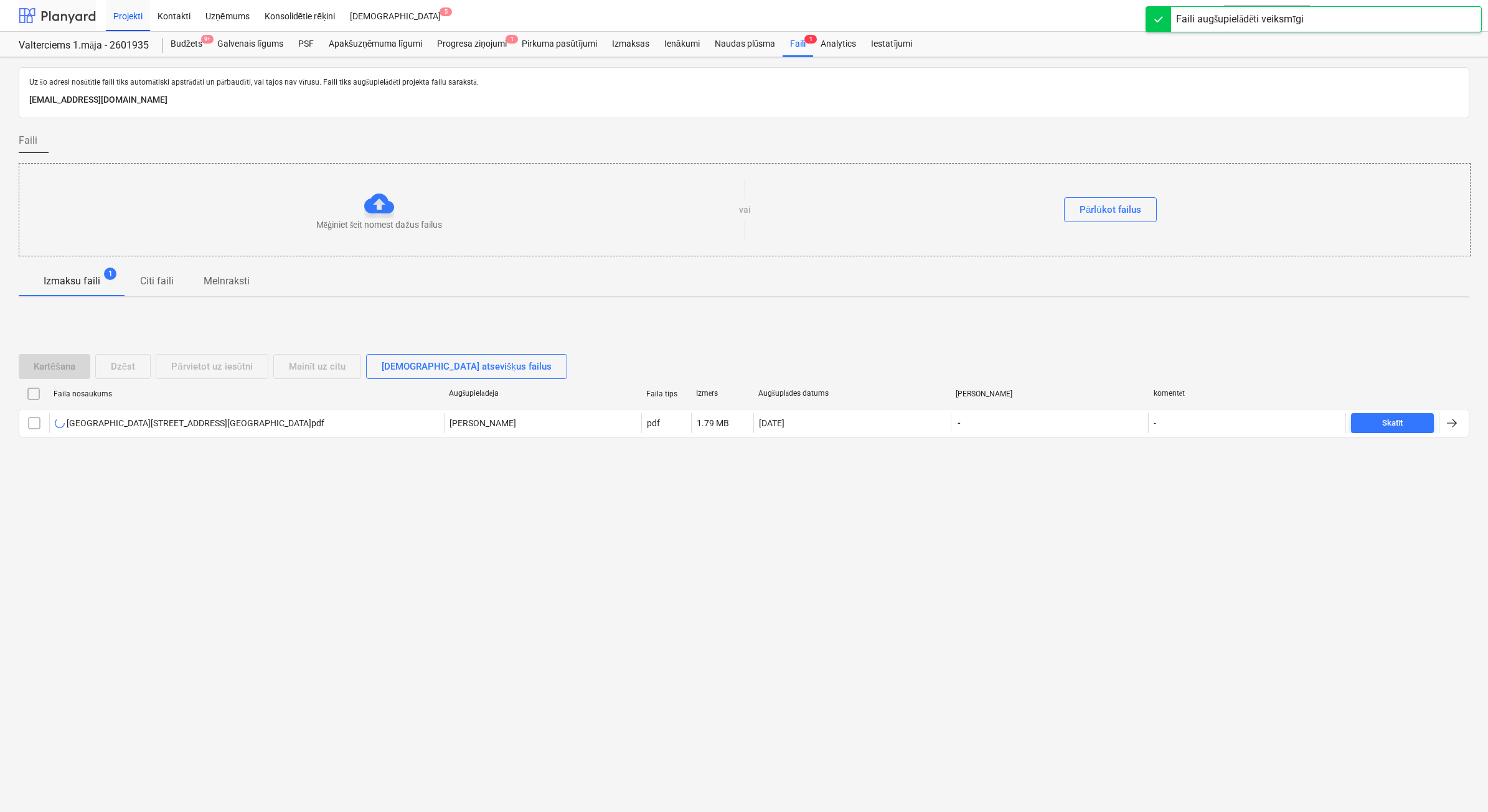
click at [42, 20] on div at bounding box center [57, 15] width 77 height 31
